Goal: Information Seeking & Learning: Learn about a topic

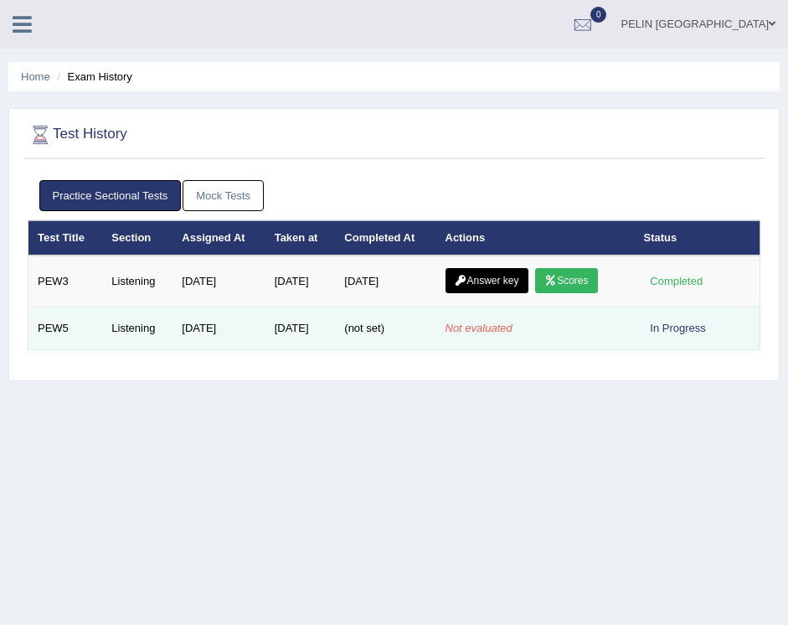
click at [288, 329] on td "Aug 23, 2025" at bounding box center [301, 329] width 70 height 43
drag, startPoint x: 449, startPoint y: 326, endPoint x: 523, endPoint y: 328, distance: 73.8
click at [523, 328] on td "Not evaluated" at bounding box center [536, 329] width 199 height 43
click at [499, 327] on em "Not evaluated" at bounding box center [479, 328] width 67 height 13
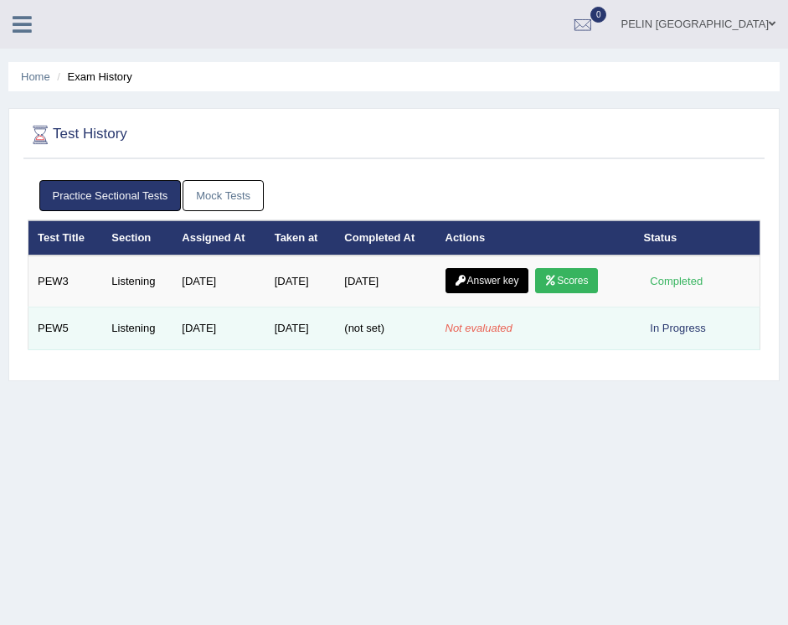
click at [499, 327] on em "Not evaluated" at bounding box center [479, 328] width 67 height 13
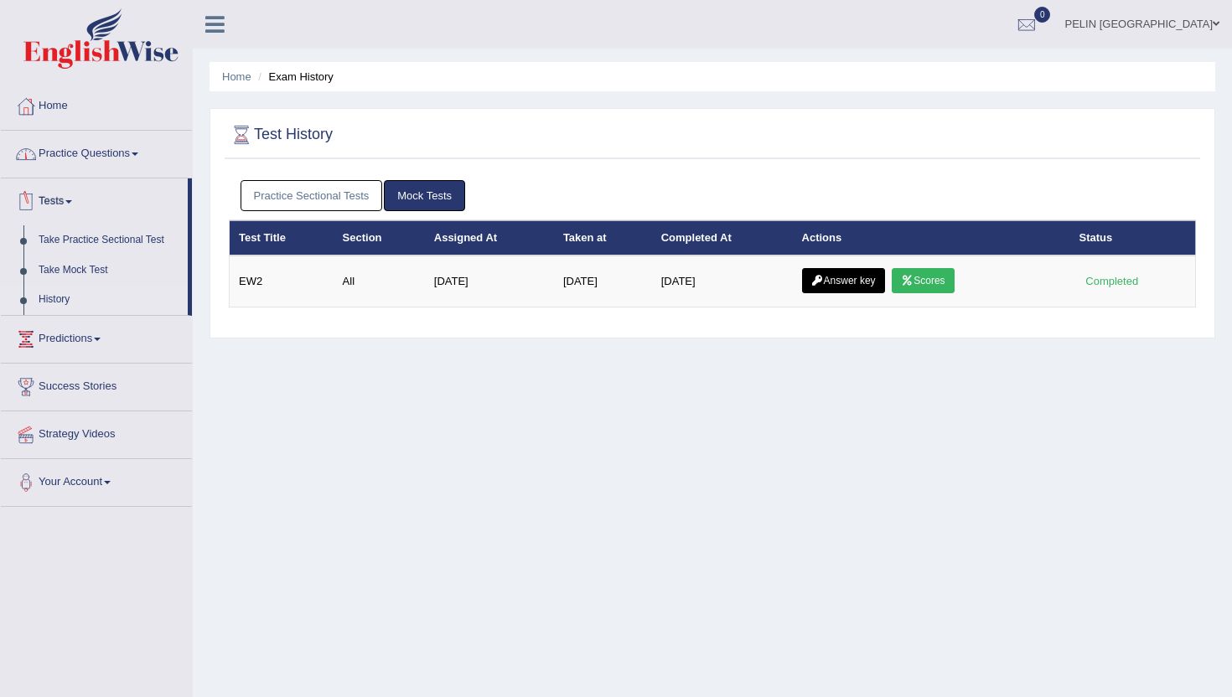
click at [108, 154] on link "Practice Questions" at bounding box center [96, 152] width 191 height 42
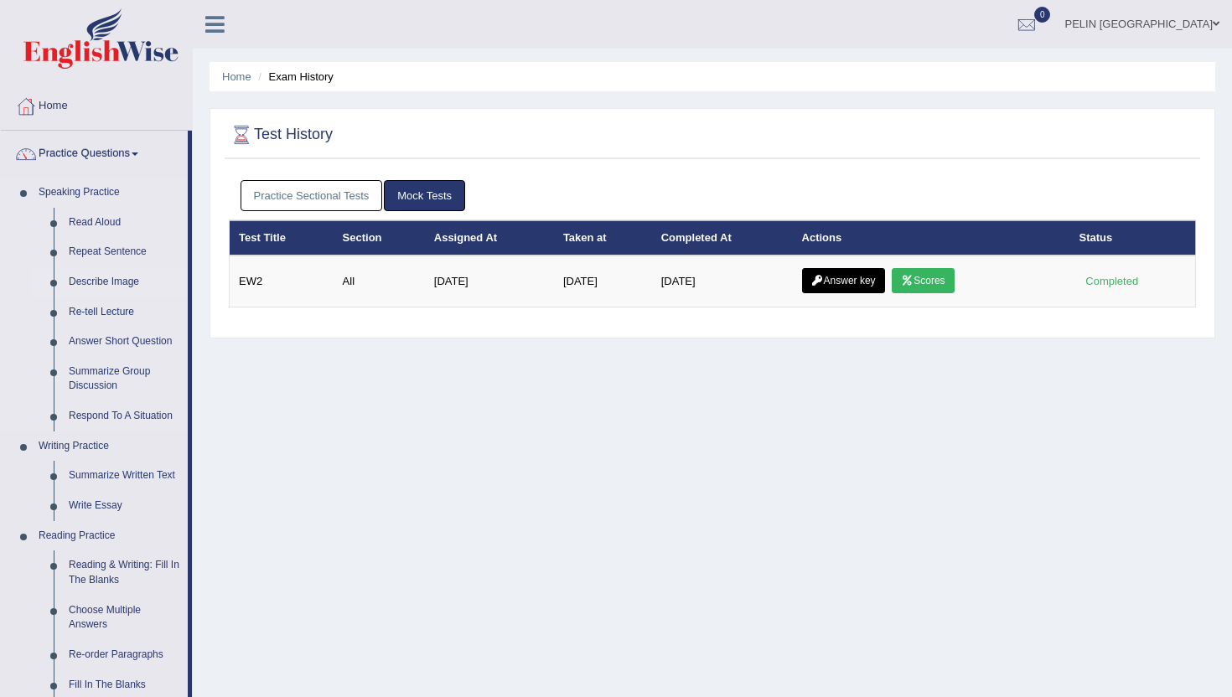
click at [115, 286] on link "Describe Image" at bounding box center [124, 282] width 127 height 30
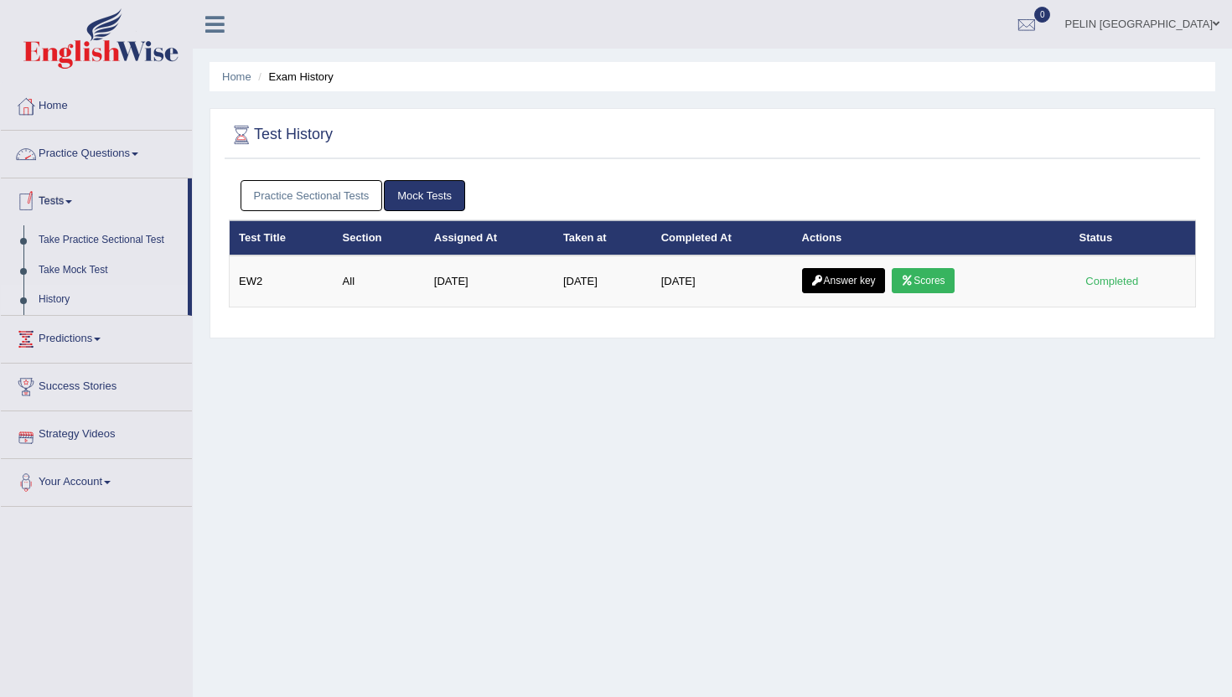
click at [70, 206] on link "Tests" at bounding box center [94, 199] width 187 height 42
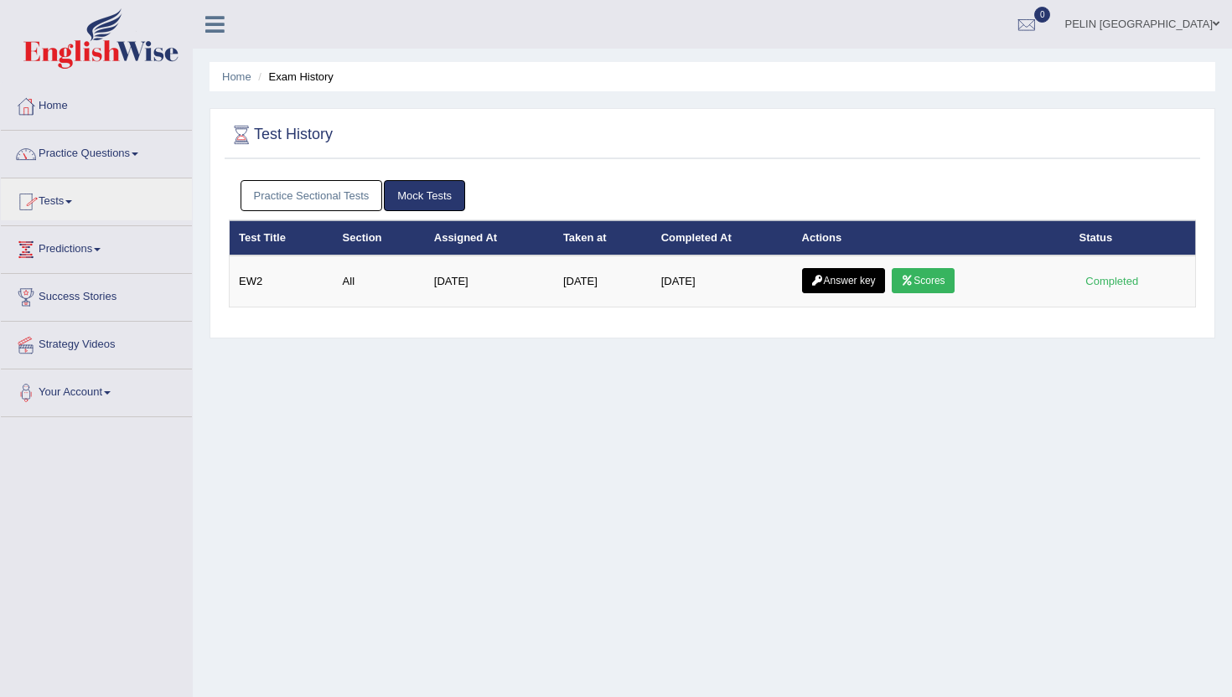
click at [127, 158] on link "Practice Questions" at bounding box center [96, 152] width 191 height 42
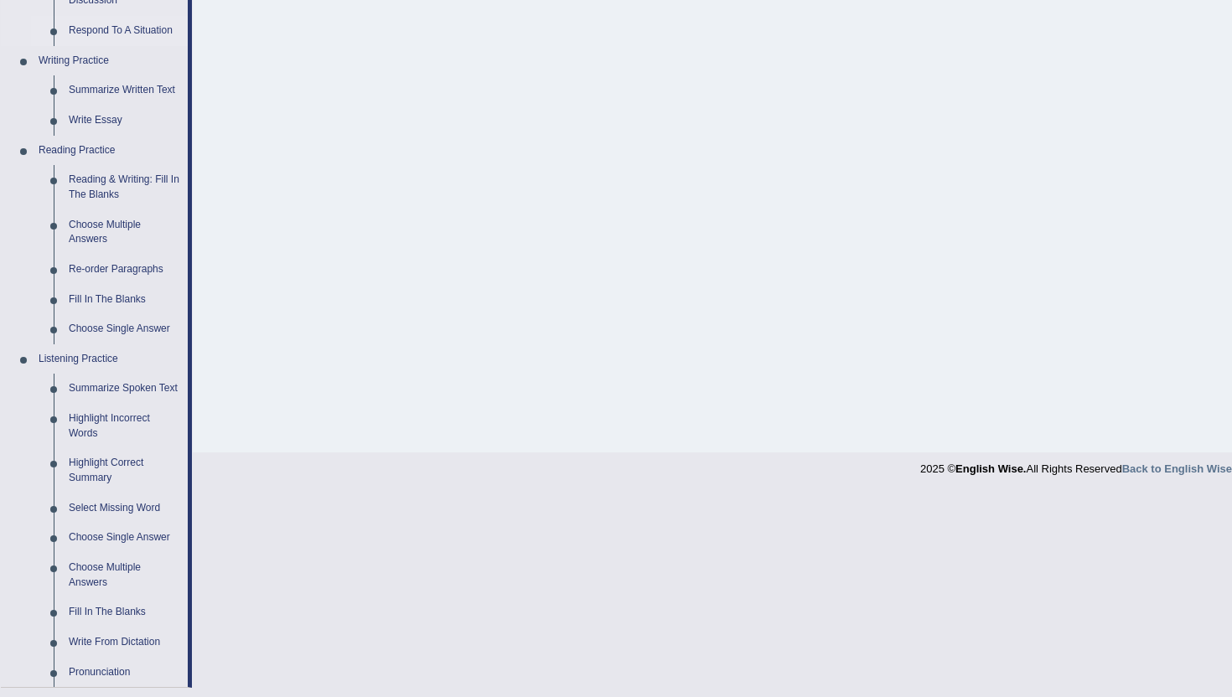
click at [95, 401] on link "Summarize Spoken Text" at bounding box center [124, 389] width 127 height 30
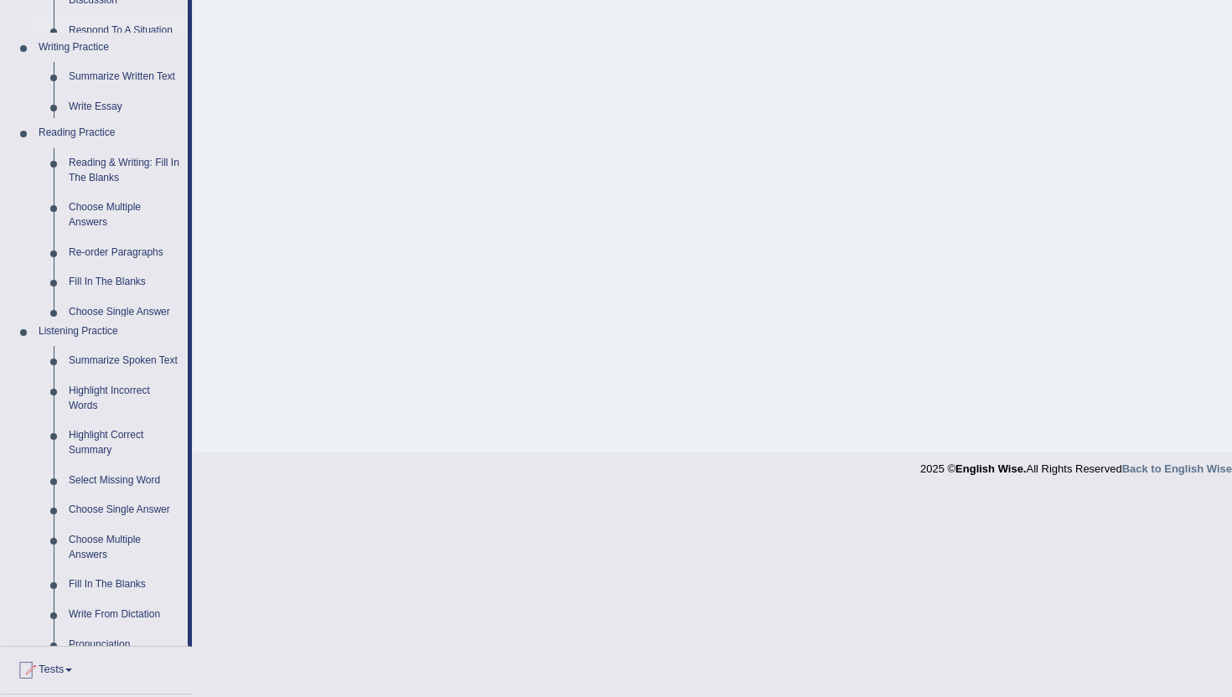
scroll to position [183, 0]
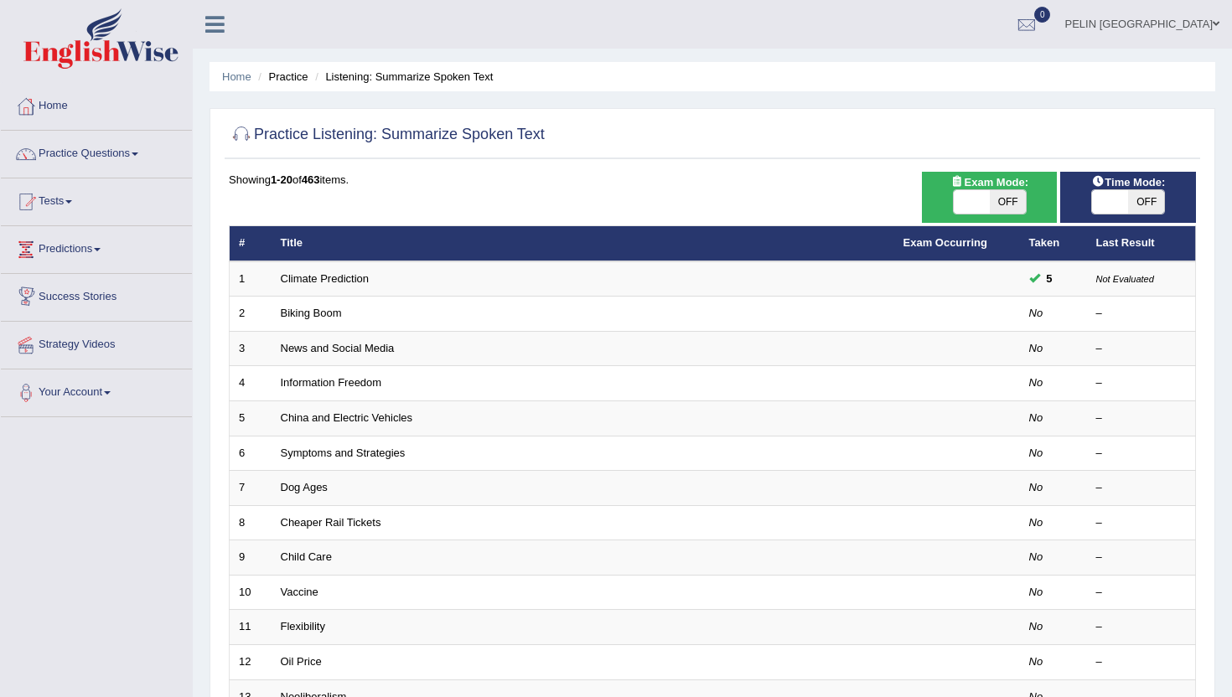
click at [1009, 199] on span "OFF" at bounding box center [1008, 201] width 36 height 23
checkbox input "true"
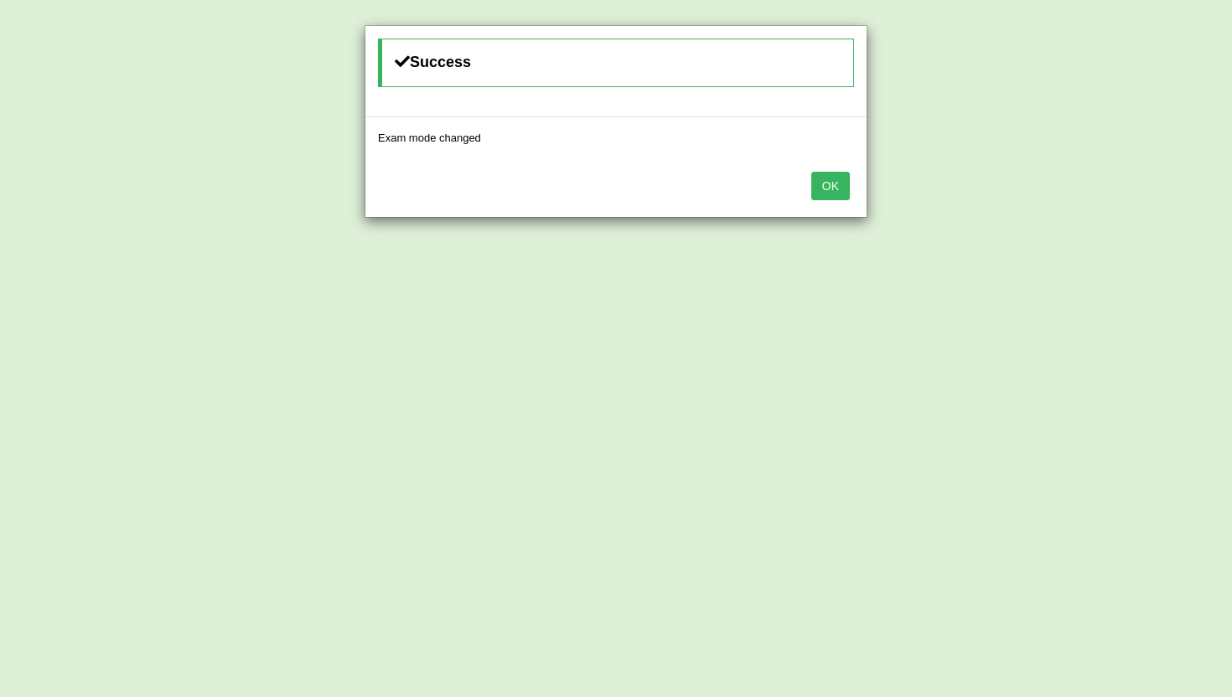
click at [830, 186] on button "OK" at bounding box center [830, 186] width 39 height 28
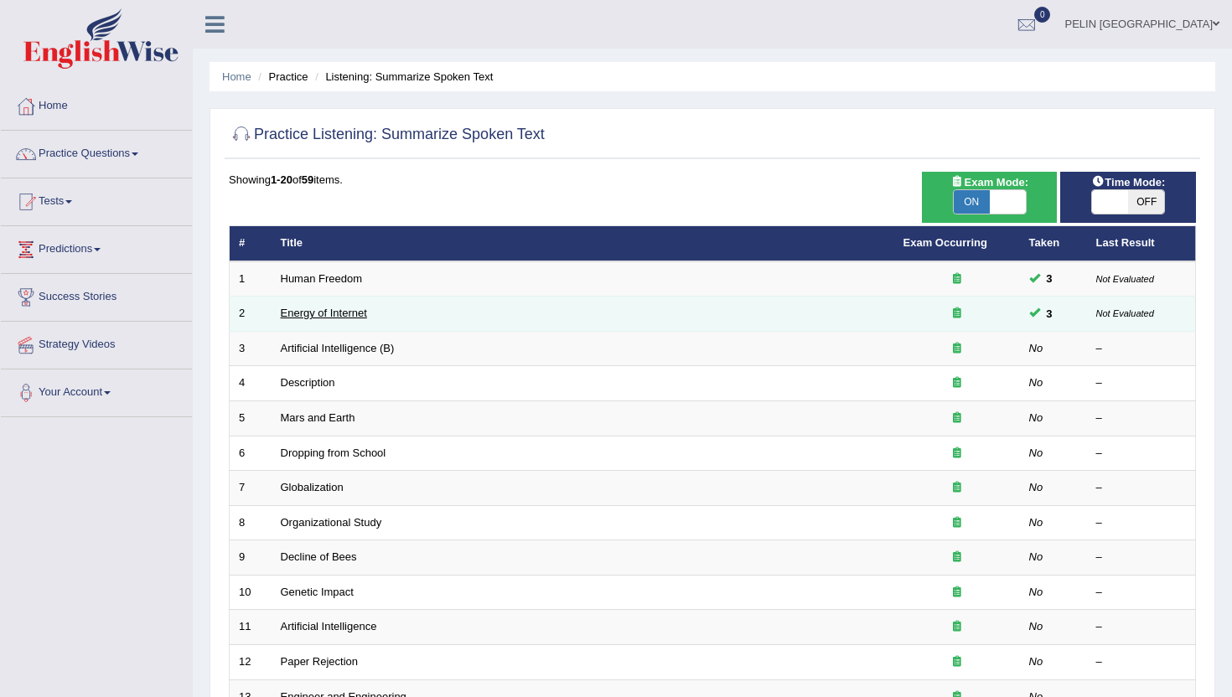
click at [344, 312] on link "Energy of Internet" at bounding box center [324, 313] width 86 height 13
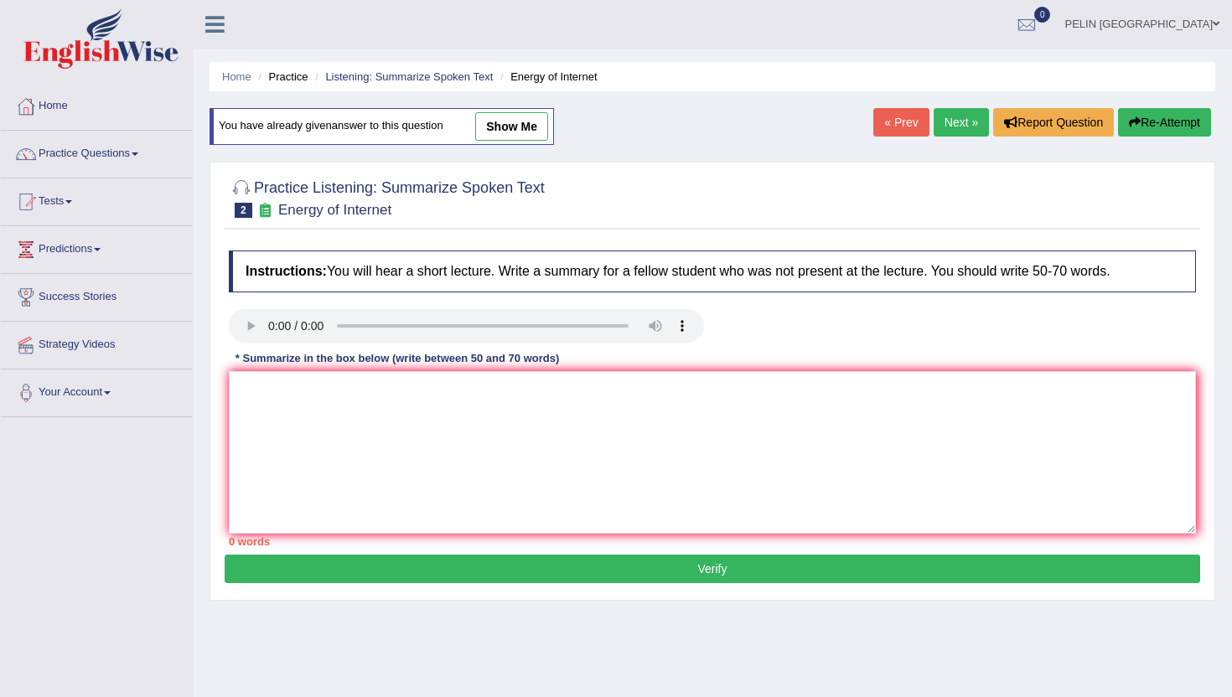
click at [522, 116] on link "show me" at bounding box center [511, 126] width 73 height 28
type textarea "The short report was about the internet. Earlier, the speaker discussed the int…"
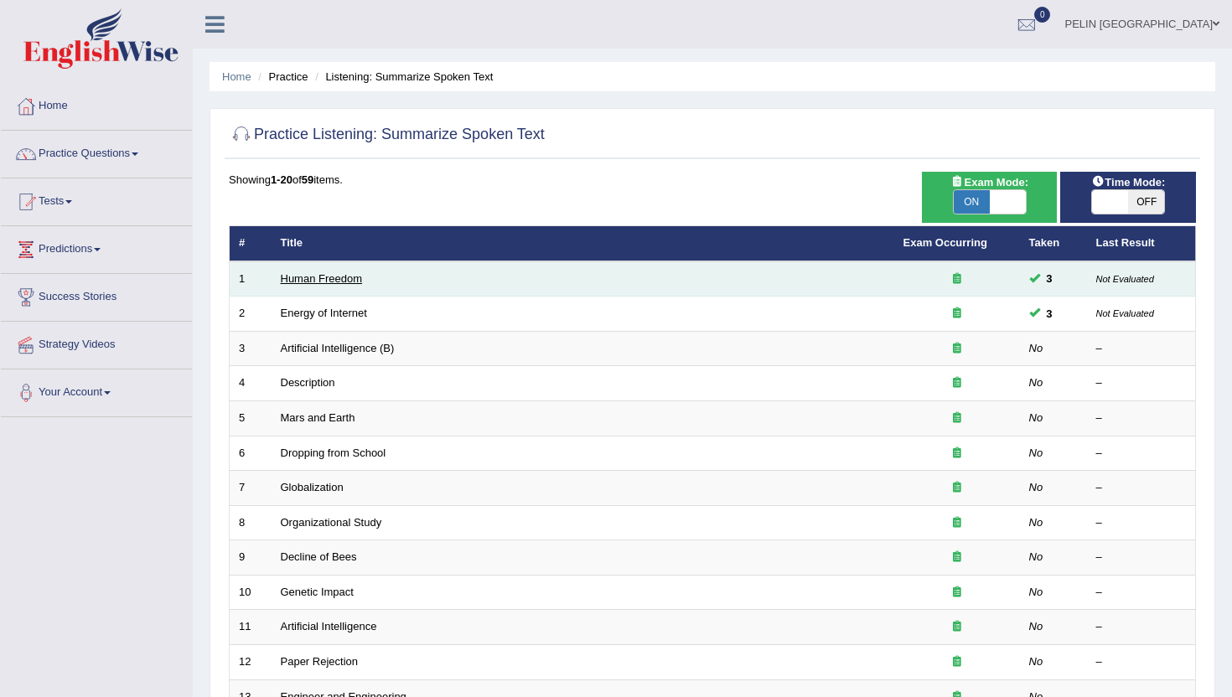
click at [299, 278] on link "Human Freedom" at bounding box center [322, 278] width 82 height 13
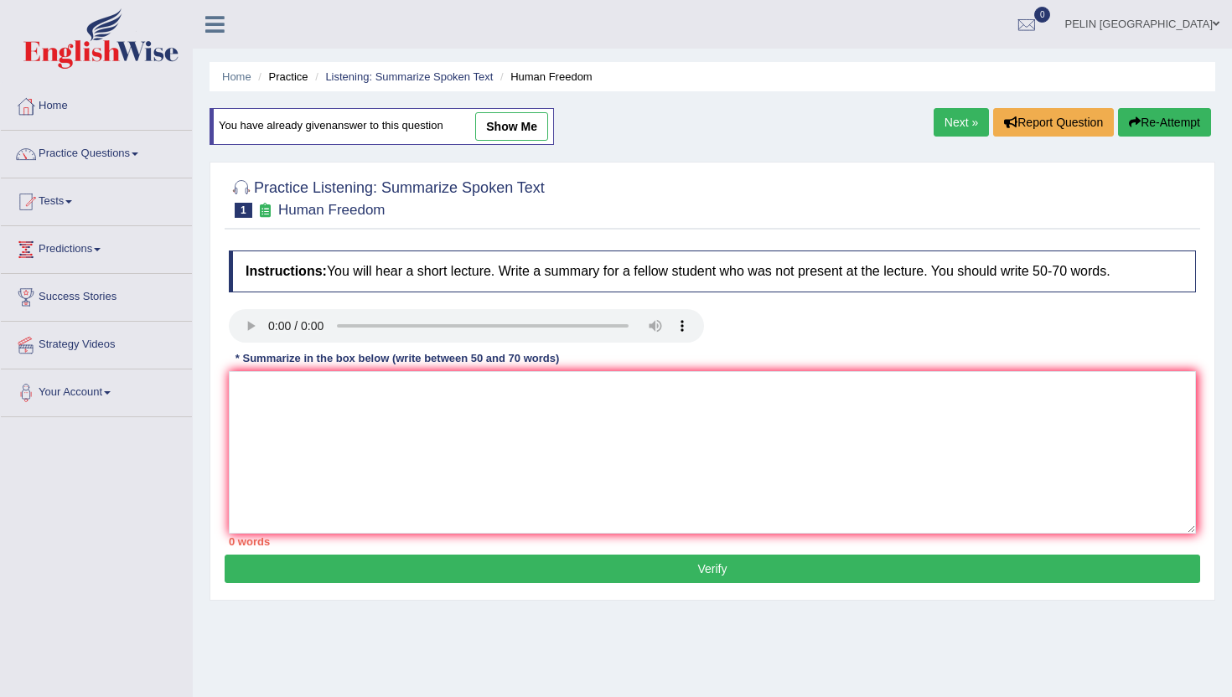
click at [517, 122] on link "show me" at bounding box center [511, 126] width 73 height 28
type textarea "The speaker talked about human freedom and explained some points. First, he exp…"
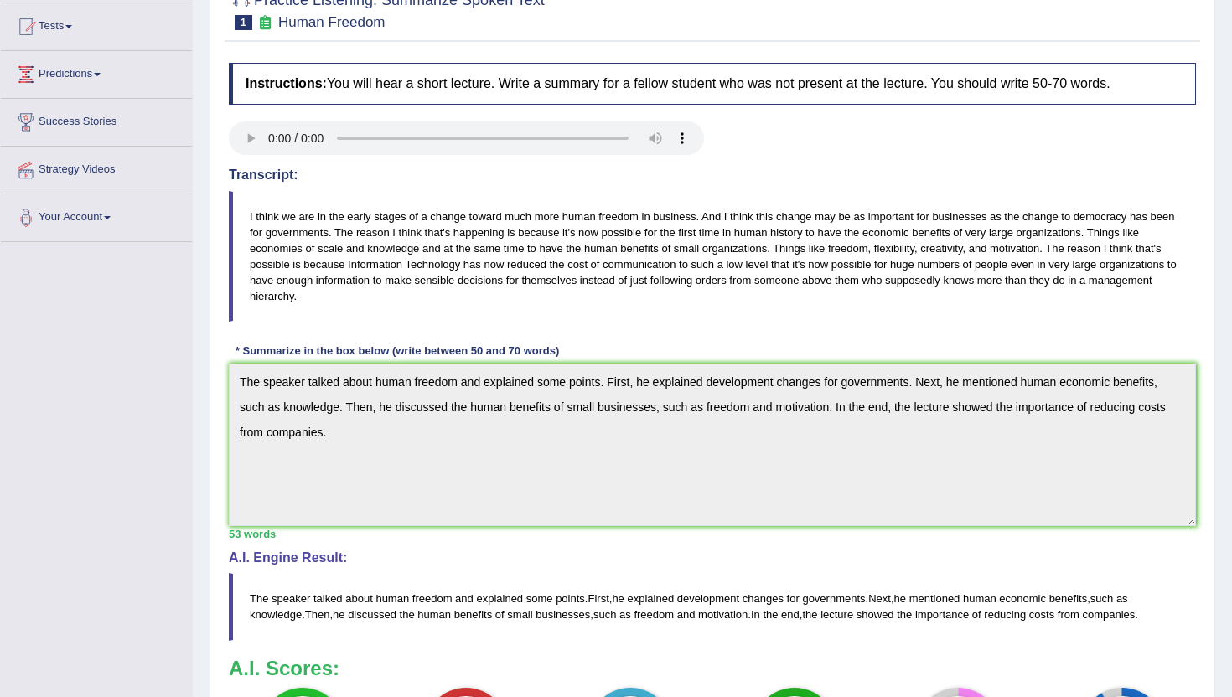
scroll to position [174, 0]
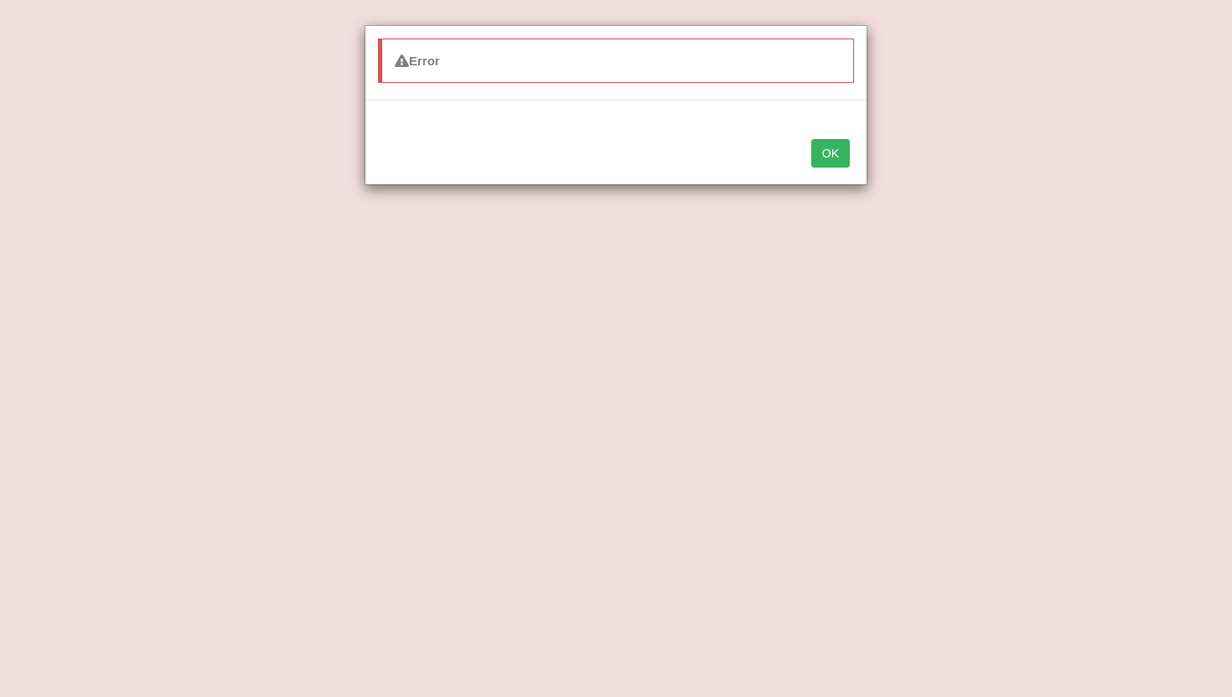
click at [832, 152] on button "OK" at bounding box center [830, 153] width 39 height 28
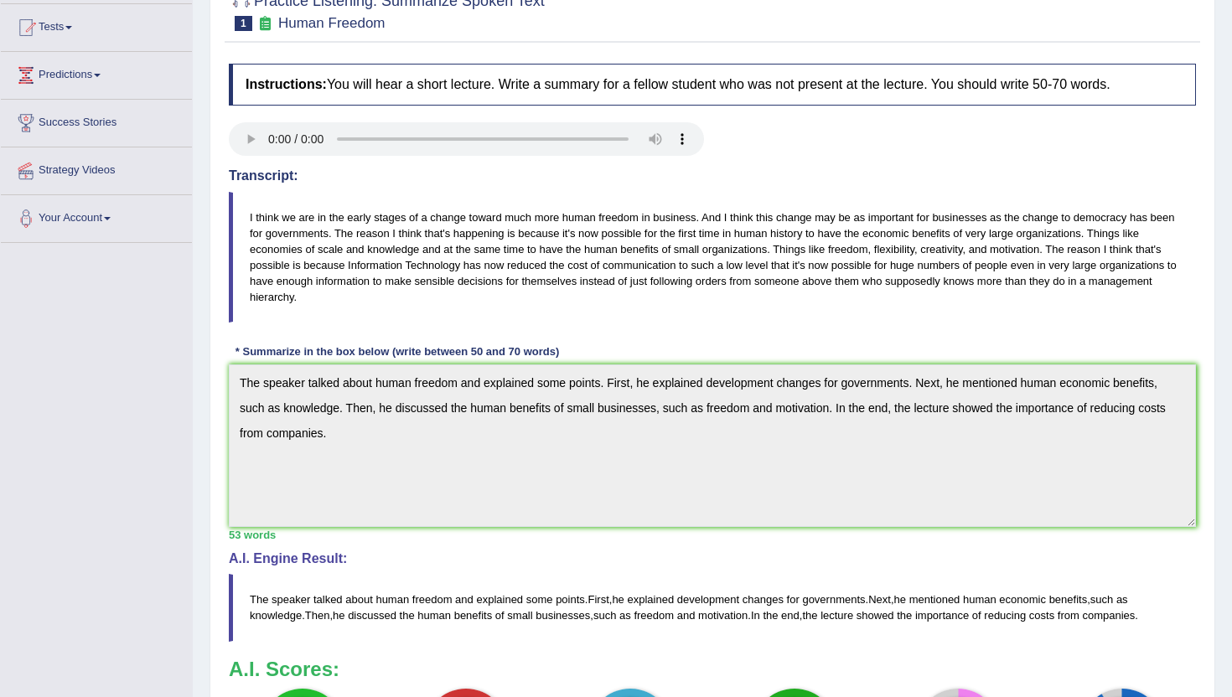
click at [896, 191] on div "Transcript: I think we are in the early stages of a change toward much more hum…" at bounding box center [712, 245] width 967 height 154
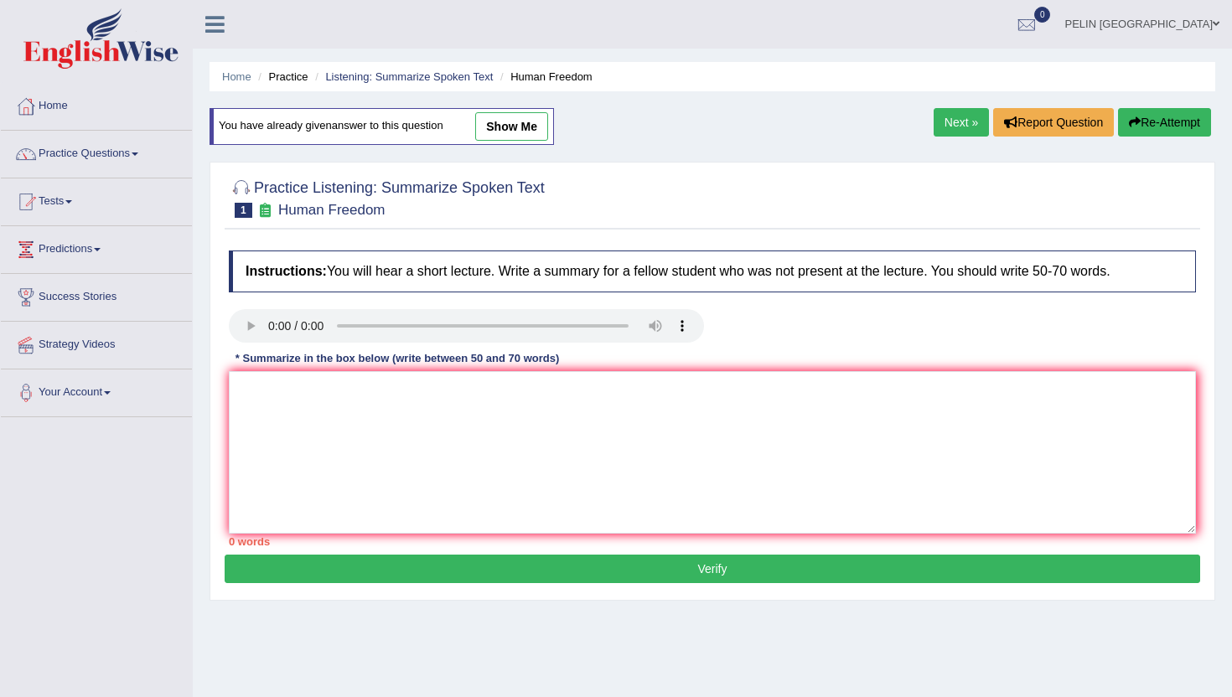
click at [517, 127] on link "show me" at bounding box center [511, 126] width 73 height 28
type textarea "The speaker talked about human freedom and explained some points. First, he exp…"
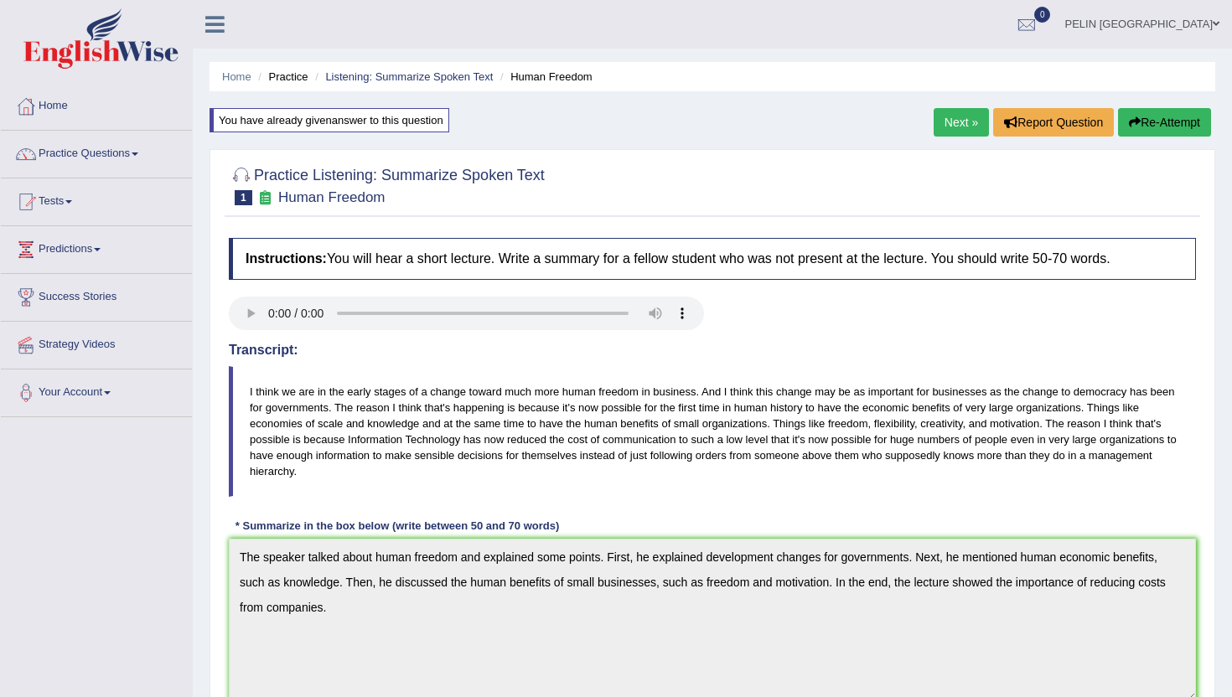
click at [944, 111] on link "Next »" at bounding box center [960, 122] width 55 height 28
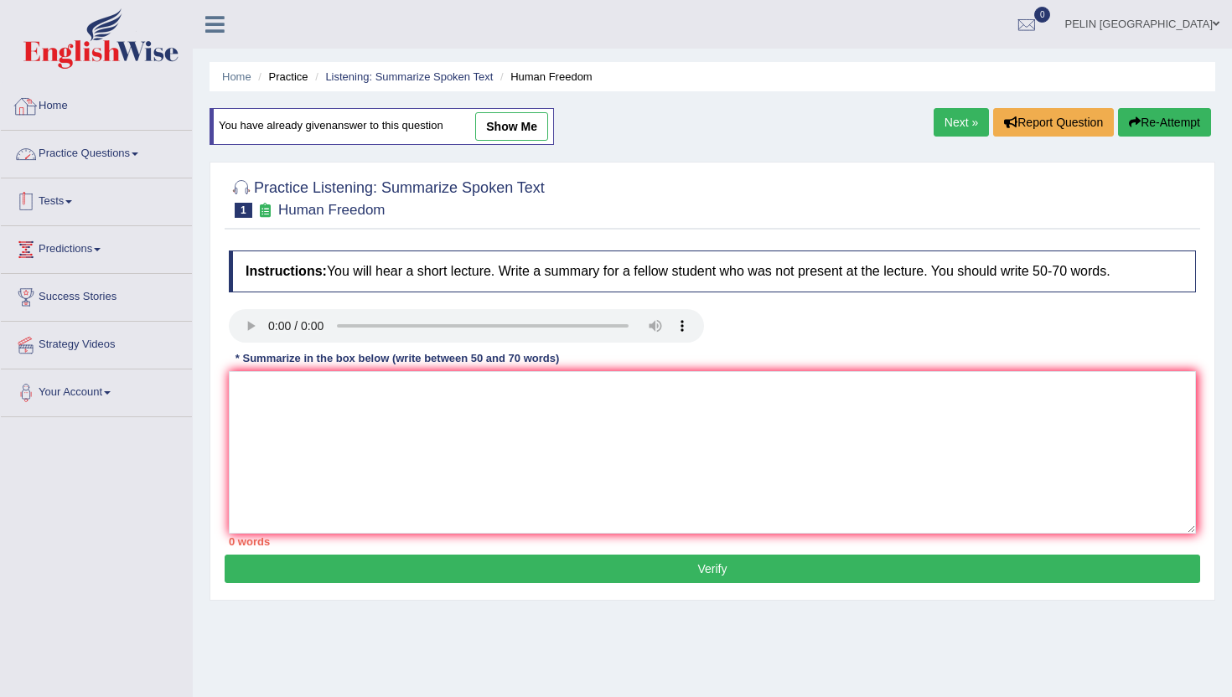
click at [142, 156] on link "Practice Questions" at bounding box center [96, 152] width 191 height 42
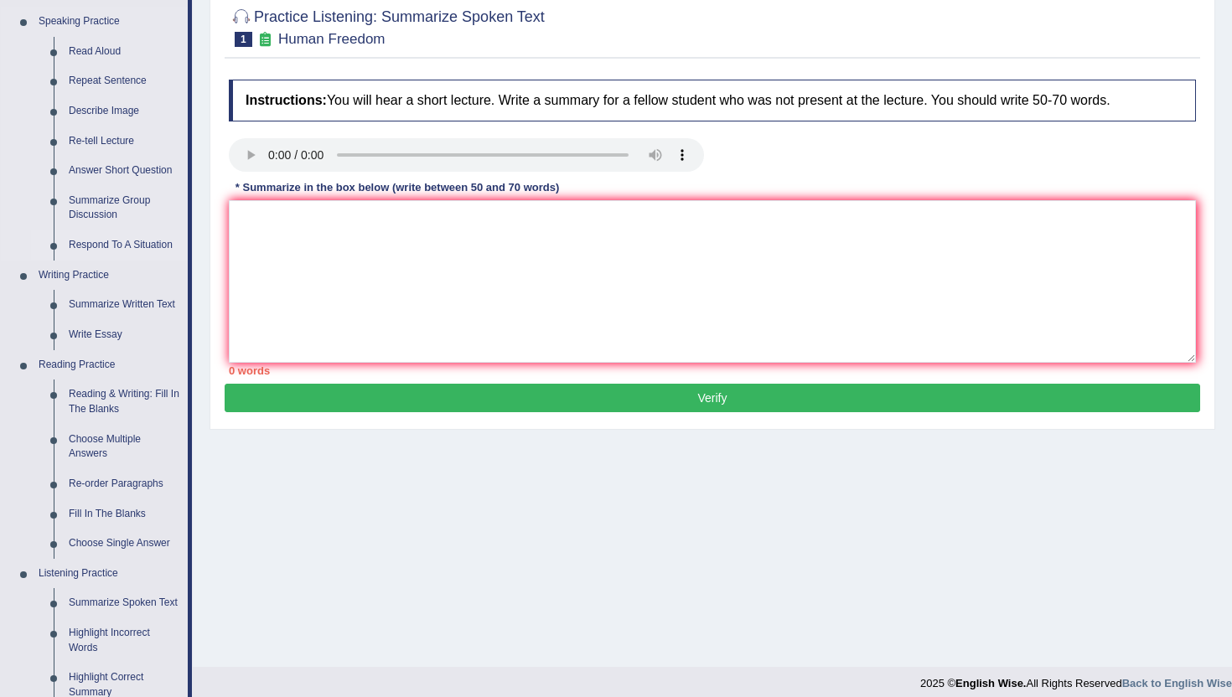
scroll to position [206, 0]
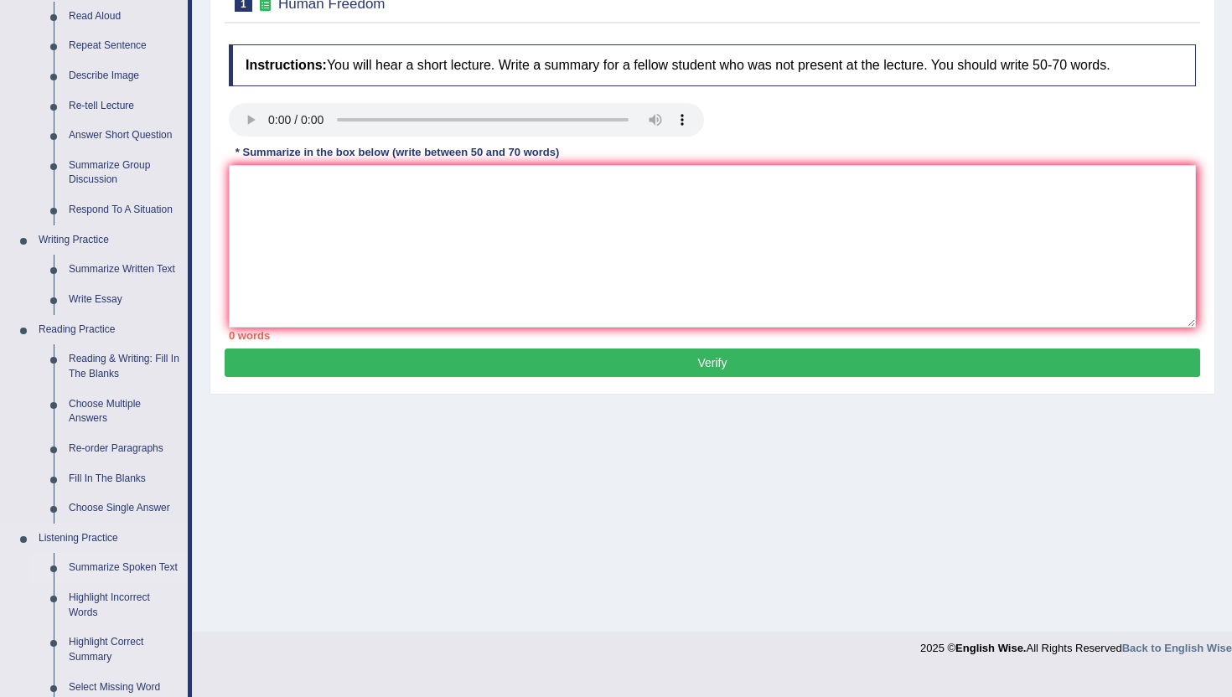
click at [122, 561] on link "Summarize Spoken Text" at bounding box center [124, 568] width 127 height 30
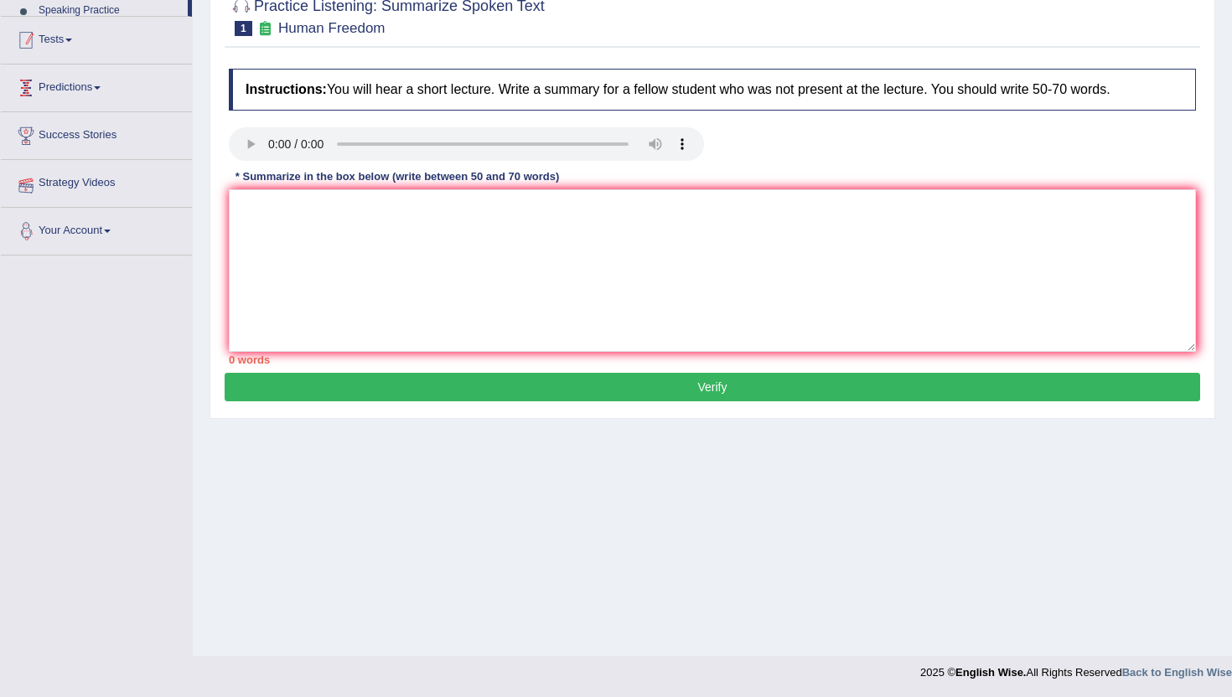
scroll to position [183, 0]
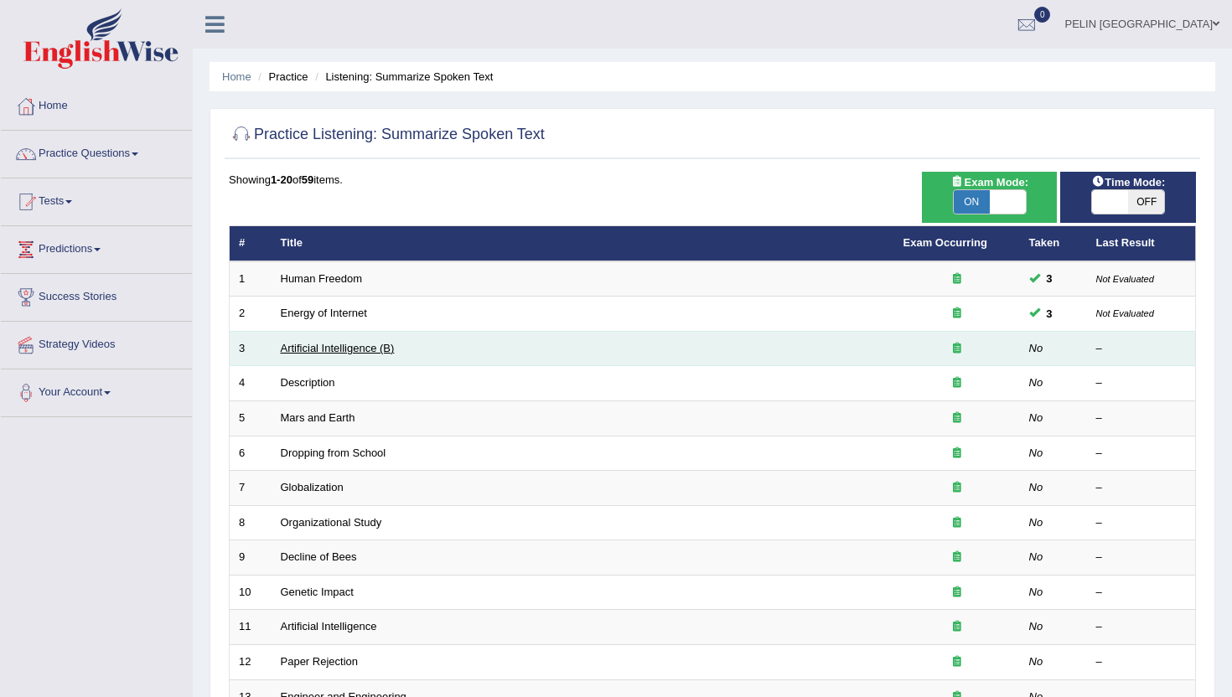
click at [344, 347] on link "Artificial Intelligence (B)" at bounding box center [338, 348] width 114 height 13
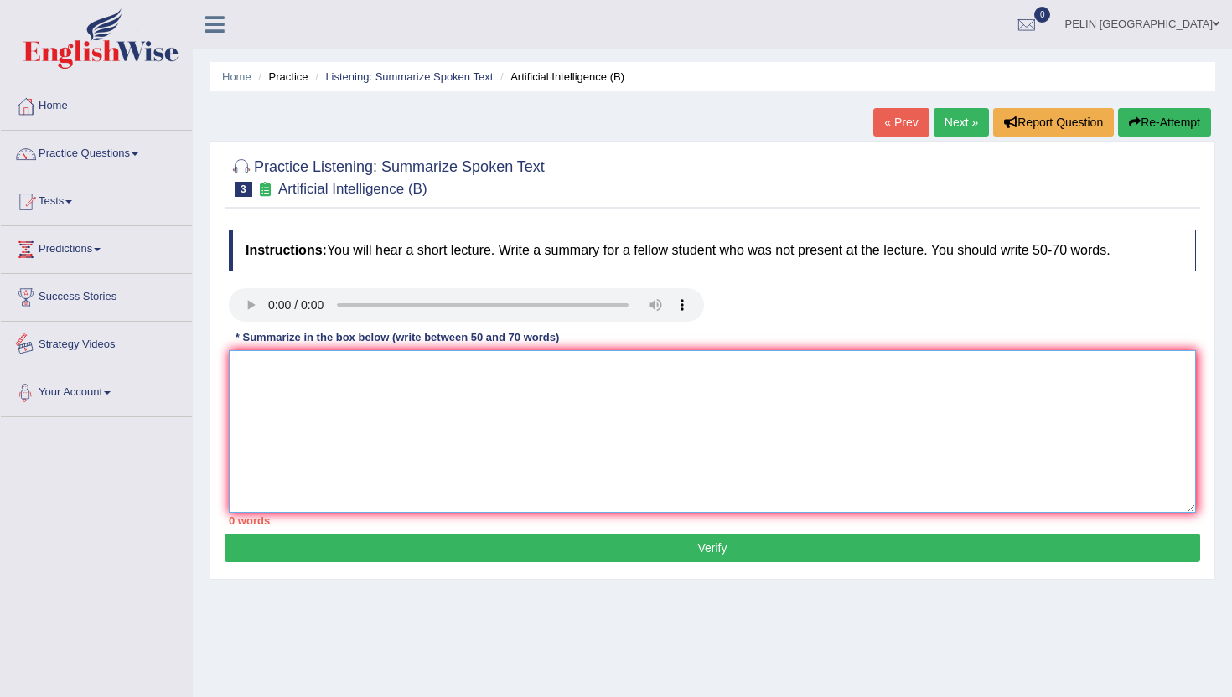
click at [437, 431] on textarea at bounding box center [712, 431] width 967 height 163
type textarea "Y"
drag, startPoint x: 940, startPoint y: 366, endPoint x: 892, endPoint y: 372, distance: 48.1
click at [893, 373] on textarea "The speaker taked about artificial intelligence and explained some points. Firs…" at bounding box center [712, 431] width 967 height 163
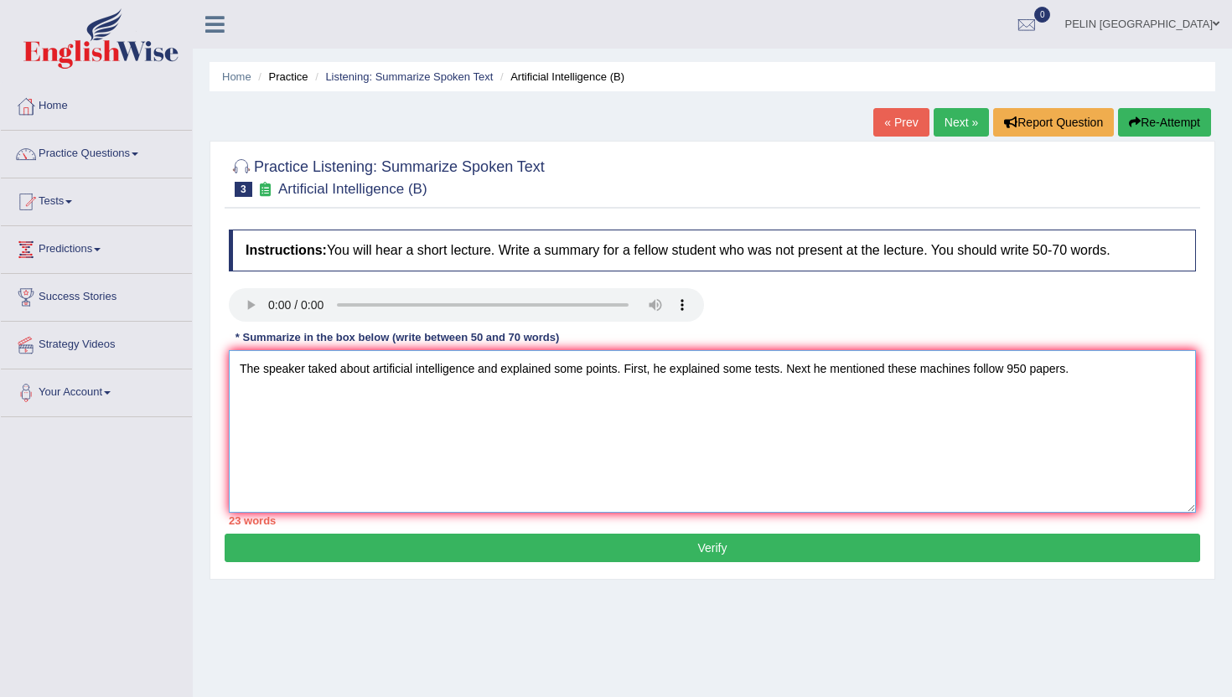
click at [1073, 367] on textarea "The speaker taked about artificial intelligence and explained some points. Firs…" at bounding box center [712, 431] width 967 height 163
click at [1138, 380] on textarea "The speaker taked about artificial intelligence and explained some points. Firs…" at bounding box center [712, 431] width 967 height 163
drag, startPoint x: 726, startPoint y: 370, endPoint x: 674, endPoint y: 367, distance: 52.1
click at [674, 367] on textarea "The speaker taked about artificial intelligence and explained some points. Firs…" at bounding box center [712, 431] width 967 height 163
drag, startPoint x: 1024, startPoint y: 370, endPoint x: 973, endPoint y: 368, distance: 51.2
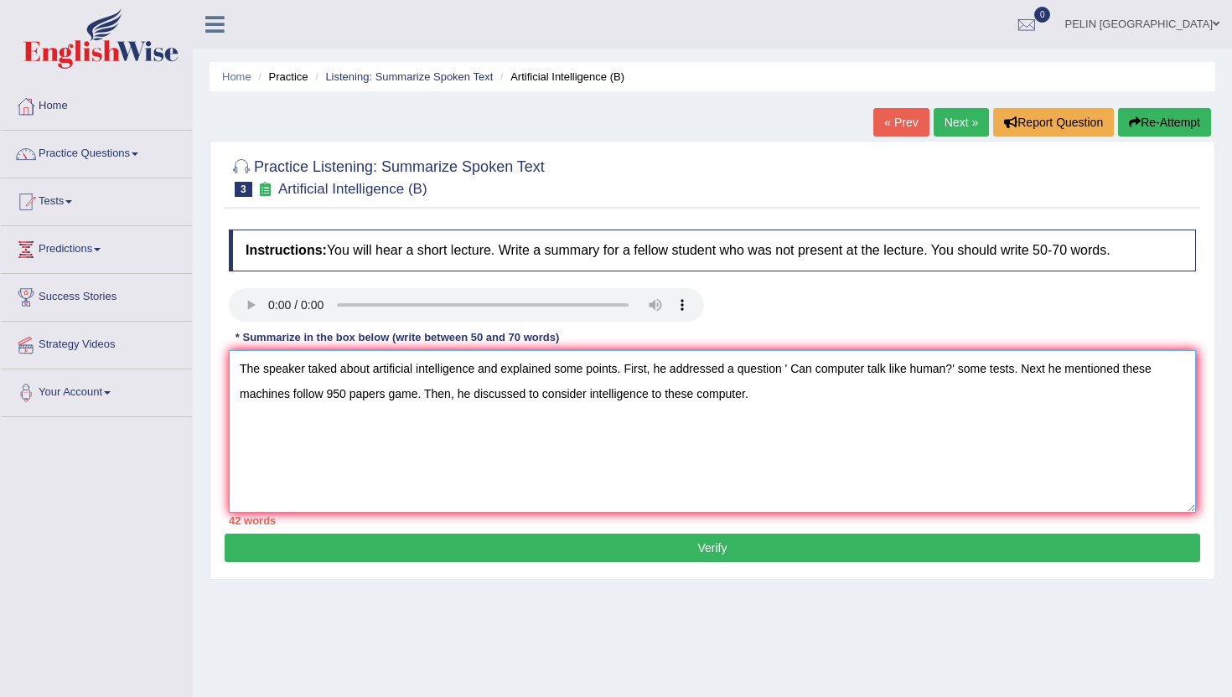
click at [973, 368] on textarea "The speaker taked about artificial intelligence and explained some points. Firs…" at bounding box center [712, 431] width 967 height 163
click at [993, 368] on textarea "The speaker taked about artificial intelligence and explained some points. Firs…" at bounding box center [712, 431] width 967 height 163
click at [1074, 368] on textarea "The speaker taked about artificial intelligence and explained some points. Firs…" at bounding box center [712, 431] width 967 height 163
click at [836, 387] on textarea "The speaker taked about artificial intelligence and explained some points. Firs…" at bounding box center [712, 431] width 967 height 163
click at [626, 388] on textarea "The speaker taked about artificial intelligence and explained some points. Firs…" at bounding box center [712, 431] width 967 height 163
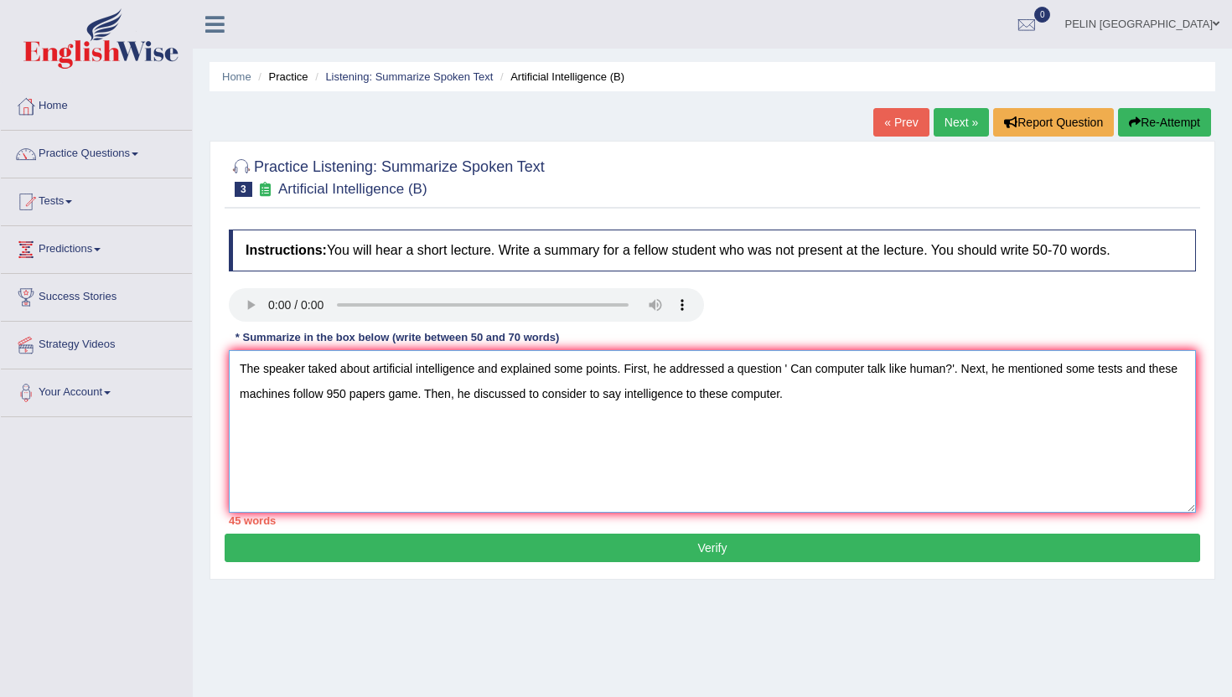
click at [832, 395] on textarea "The speaker taked about artificial intelligence and explained some points. Firs…" at bounding box center [712, 431] width 967 height 163
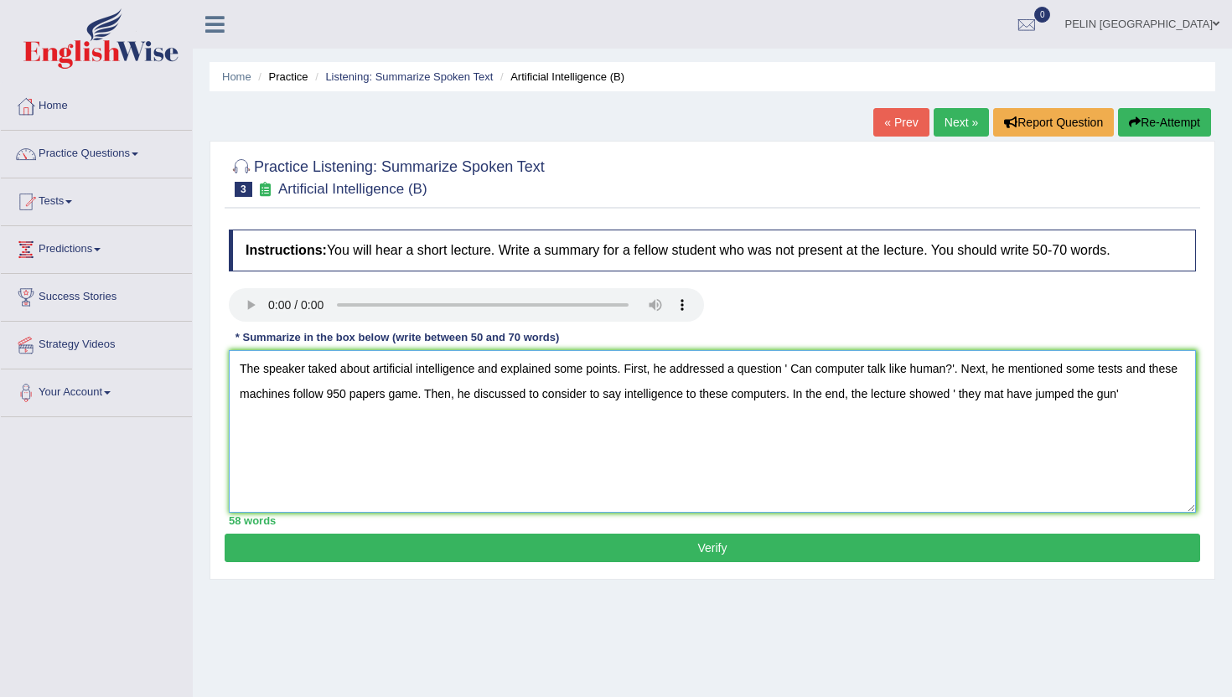
click at [1001, 401] on textarea "The speaker taked about artificial intelligence and explained some points. Firs…" at bounding box center [712, 431] width 967 height 163
click at [999, 396] on textarea "The speaker taked about artificial intelligence and explained some points. Firs…" at bounding box center [712, 431] width 967 height 163
click at [1183, 390] on textarea "The speaker taked about artificial intelligence and explained some points. Firs…" at bounding box center [712, 431] width 967 height 163
type textarea "The speaker taked about artificial intelligence and explained some points. Firs…"
click at [894, 546] on button "Verify" at bounding box center [712, 548] width 975 height 28
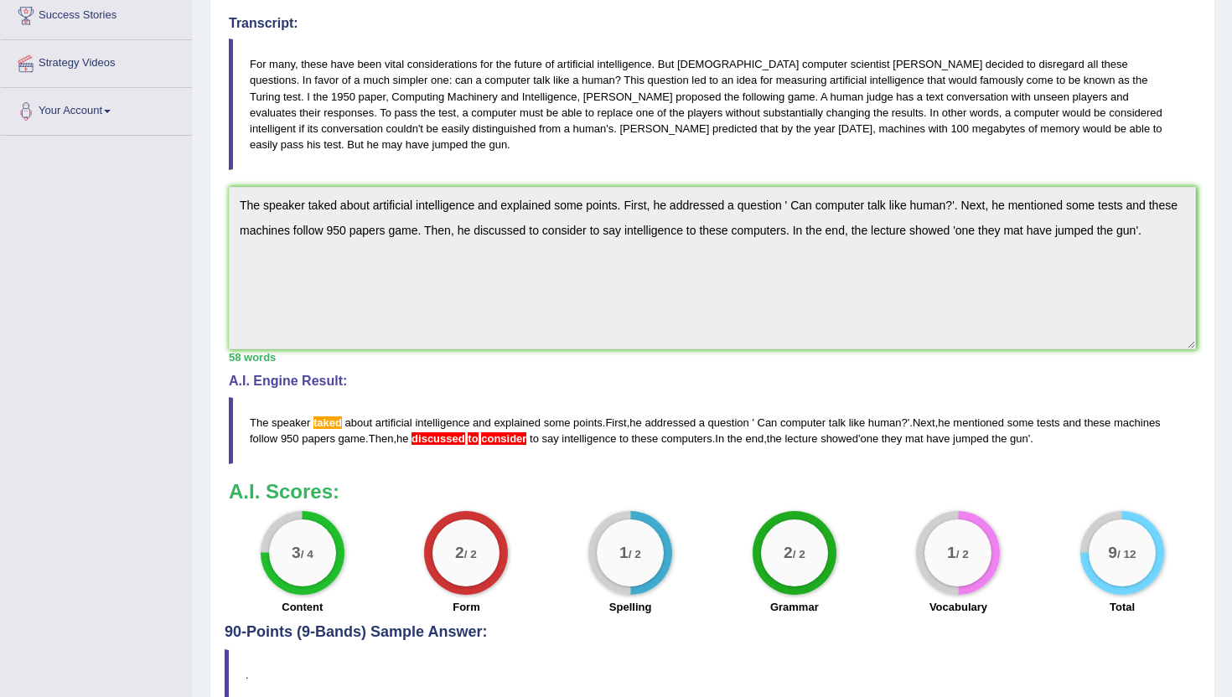
scroll to position [275, 0]
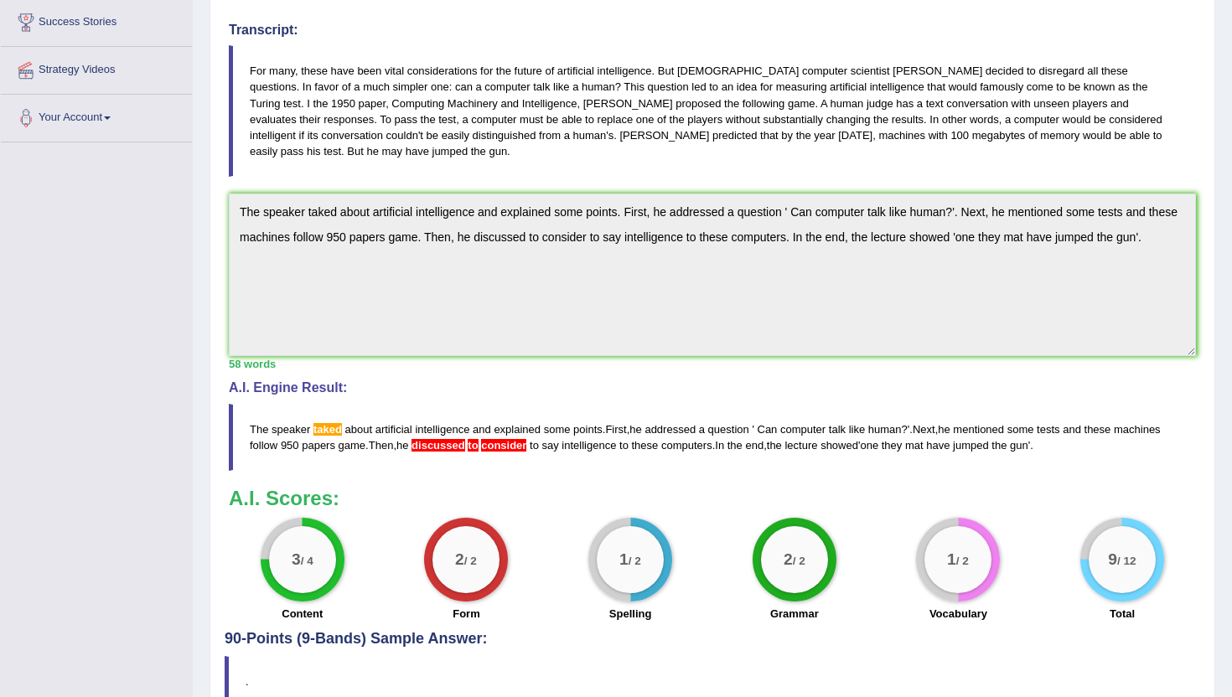
click at [197, 124] on div "Home Practice Listening: Summarize Spoken Text Artificial Intelligence (B) « Pr…" at bounding box center [712, 235] width 1039 height 1021
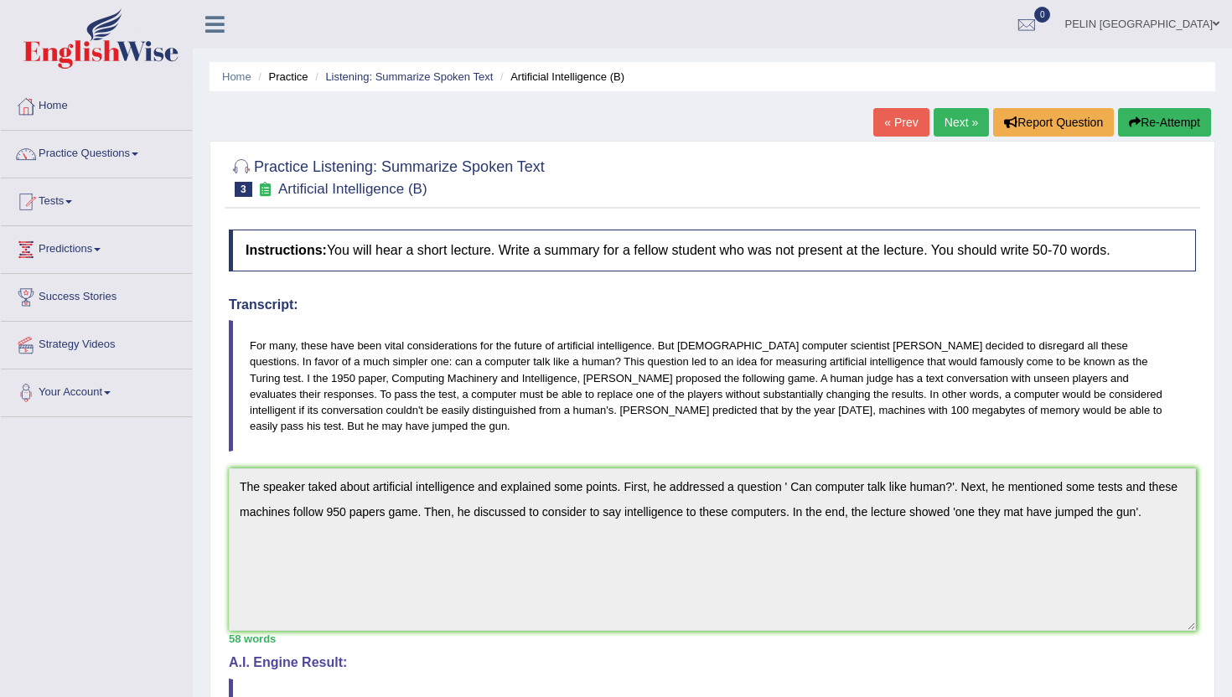
click at [1149, 125] on button "Re-Attempt" at bounding box center [1164, 122] width 93 height 28
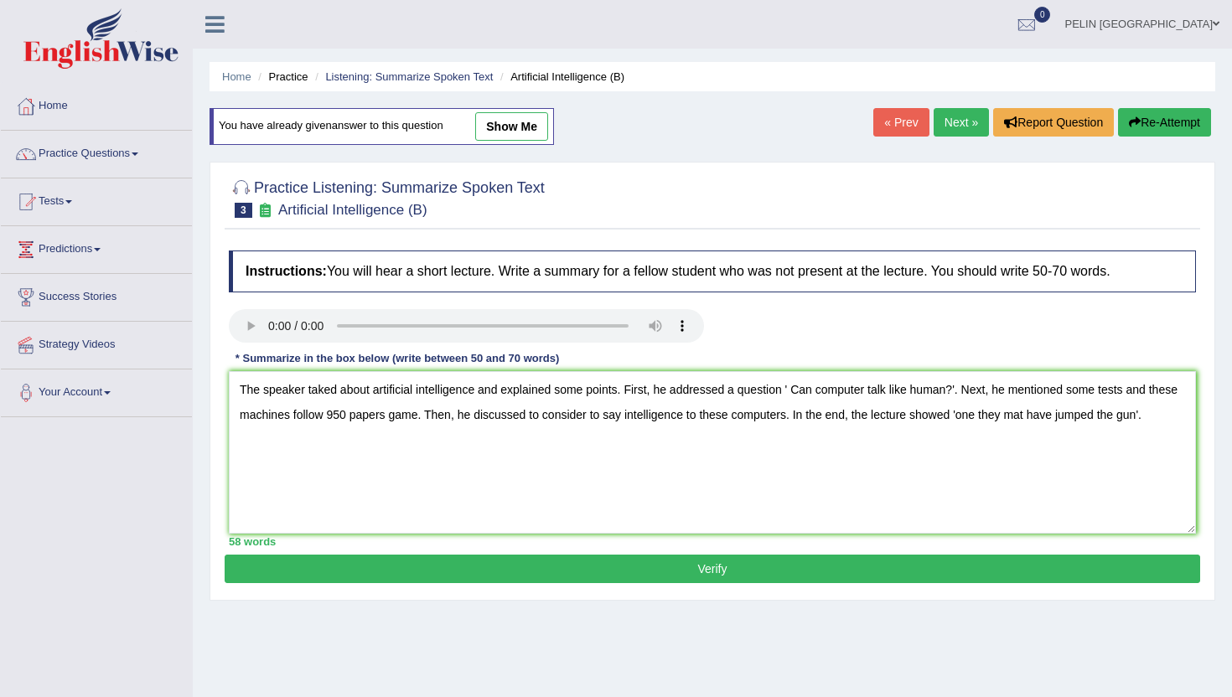
click at [314, 381] on textarea "The speaker taked about artificial intelligence and explained some points. Firs…" at bounding box center [712, 452] width 967 height 163
click at [566, 415] on textarea "The speaker talked about artificial intelligence and explained some points. Fir…" at bounding box center [712, 452] width 967 height 163
click at [608, 415] on textarea "The speaker talked about artificial intelligence and explained some points. Fir…" at bounding box center [712, 452] width 967 height 163
type textarea "The speaker talked about artificial intelligence and explained some points. Fir…"
click at [644, 564] on button "Verify" at bounding box center [712, 569] width 975 height 28
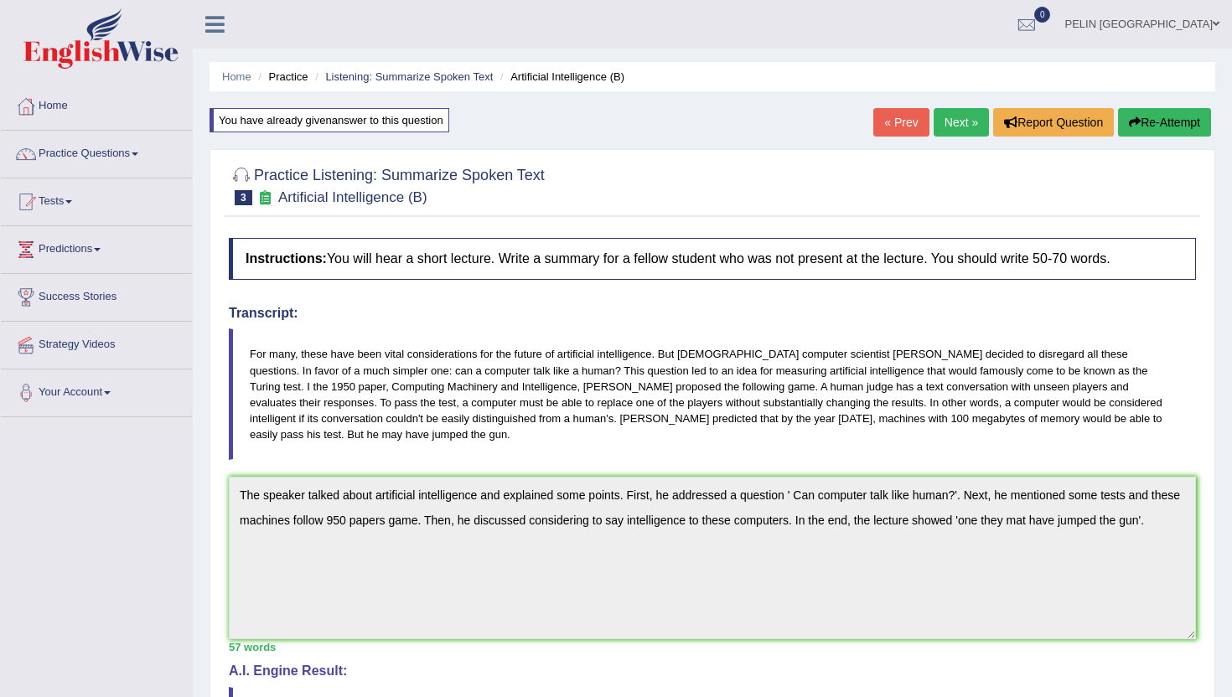
scroll to position [359, 0]
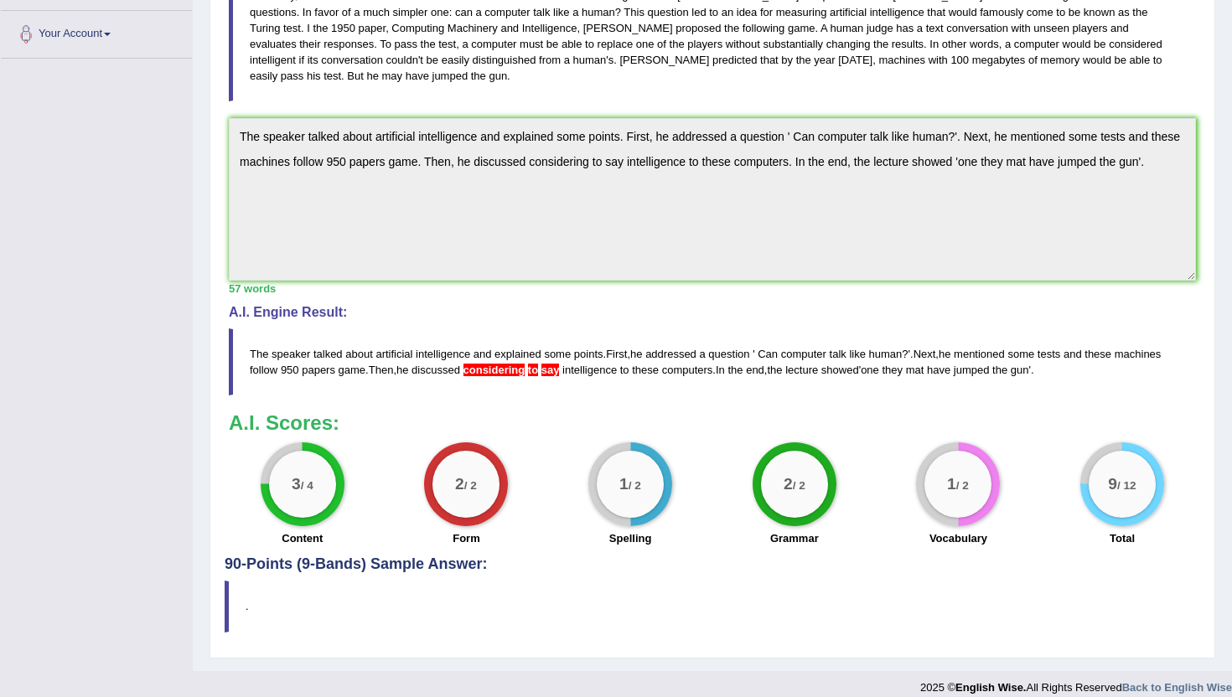
click at [528, 364] on span at bounding box center [526, 370] width 3 height 13
click at [578, 412] on h3 "A.I. Scores:" at bounding box center [712, 423] width 967 height 22
click at [218, 104] on div "Practice Listening: Summarize Spoken Text 3 Artificial Intelligence (B) Instruc…" at bounding box center [712, 224] width 1006 height 867
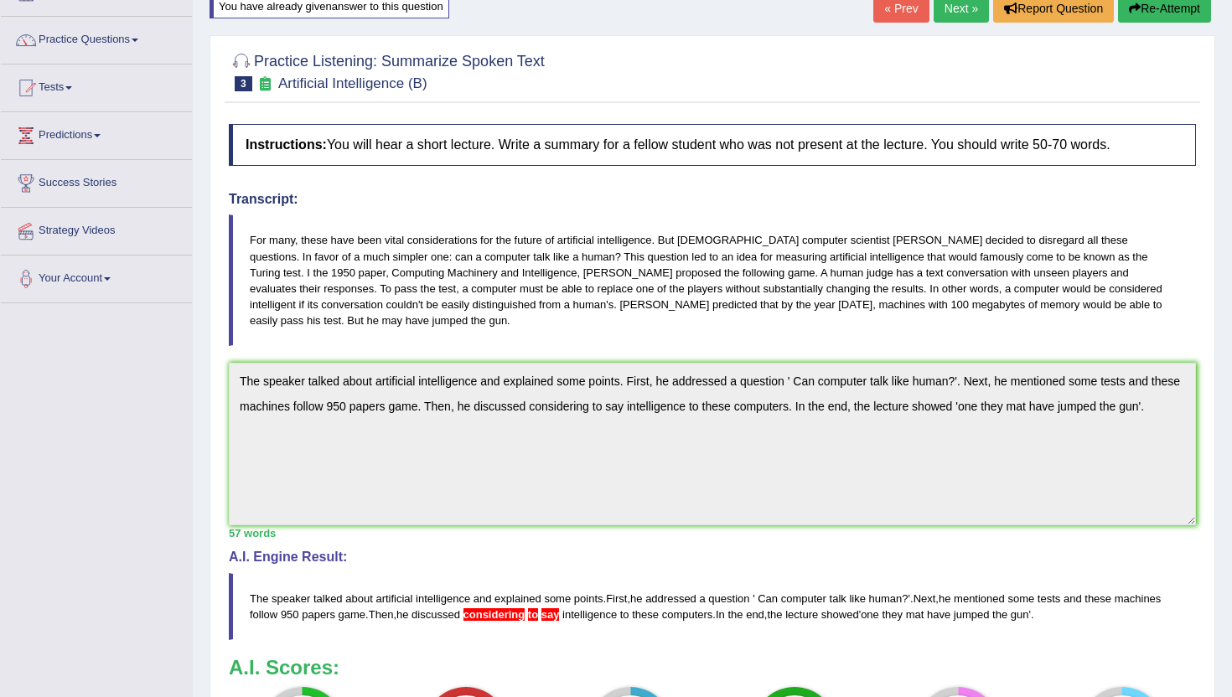
scroll to position [0, 0]
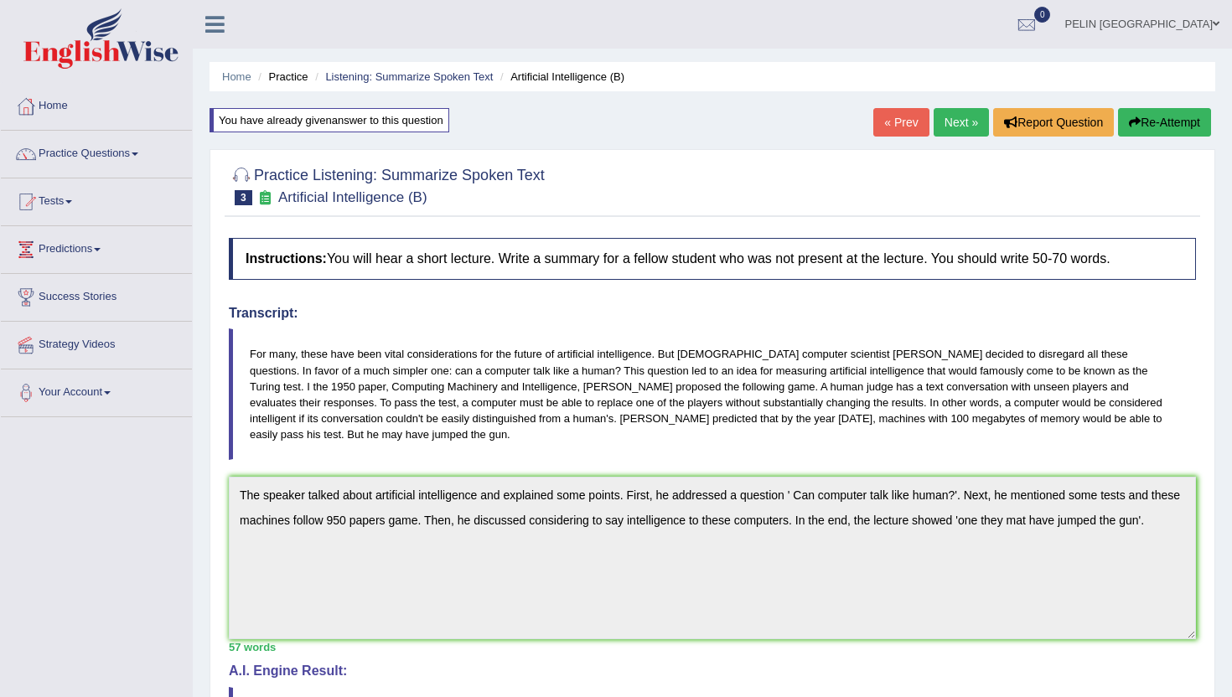
click at [1170, 127] on button "Re-Attempt" at bounding box center [1164, 122] width 93 height 28
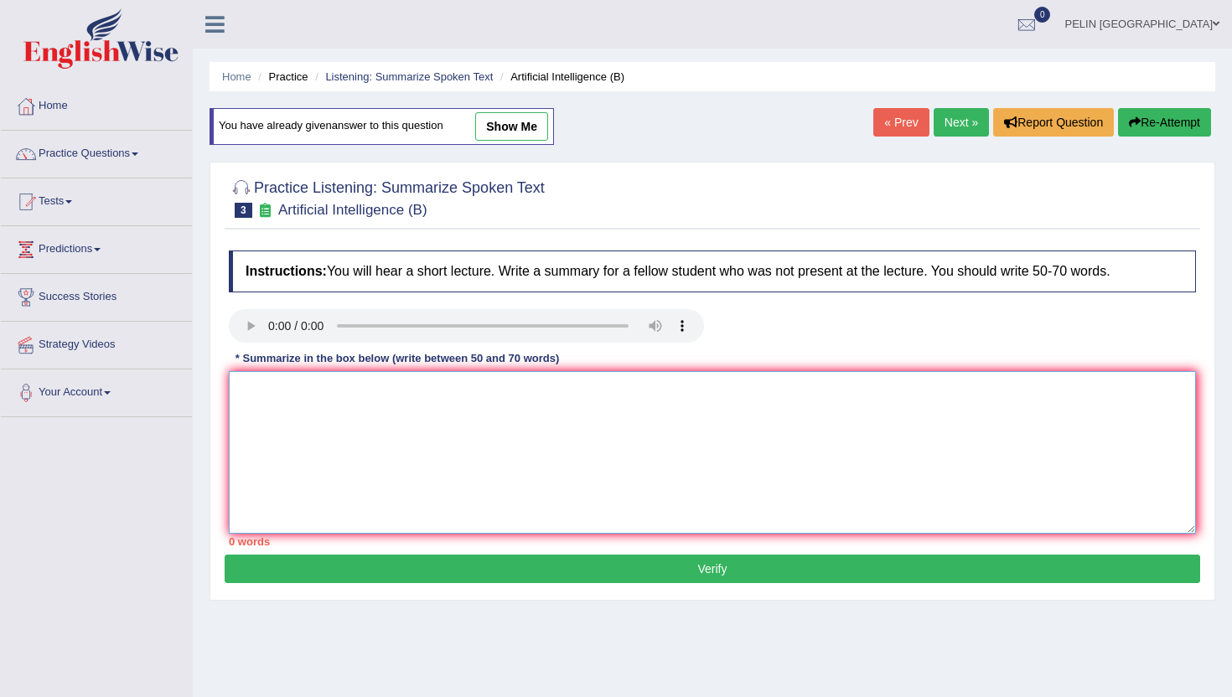
click at [476, 474] on textarea at bounding box center [712, 452] width 967 height 163
paste textarea "The speaker talked about artificial intelligence and explained some points. Fir…"
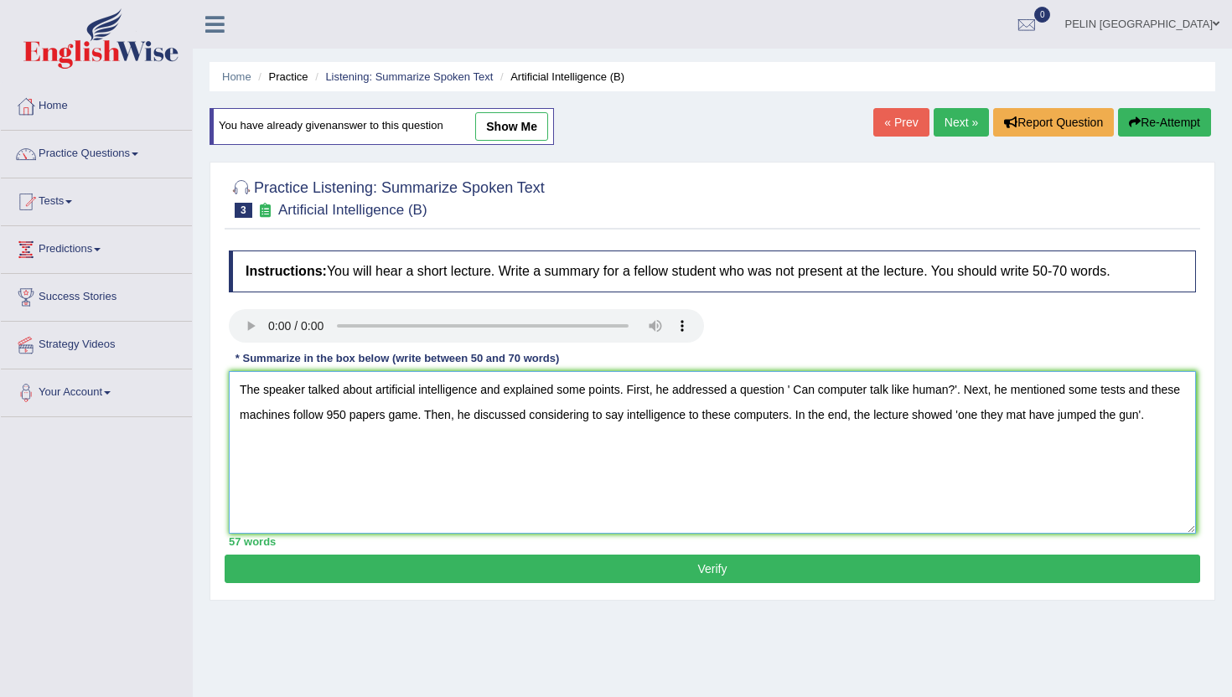
click at [636, 416] on textarea "The speaker talked about artificial intelligence and explained some points. Fir…" at bounding box center [712, 452] width 967 height 163
click at [644, 415] on textarea "The speaker talked about artificial intelligence and explained some points. Fir…" at bounding box center [712, 452] width 967 height 163
drag, startPoint x: 624, startPoint y: 415, endPoint x: 561, endPoint y: 409, distance: 64.0
click at [561, 409] on textarea "The speaker talked about artificial intelligence and explained some points. Fir…" at bounding box center [712, 452] width 967 height 163
type textarea "The speaker talked about artificial intelligence and explained some points. Fir…"
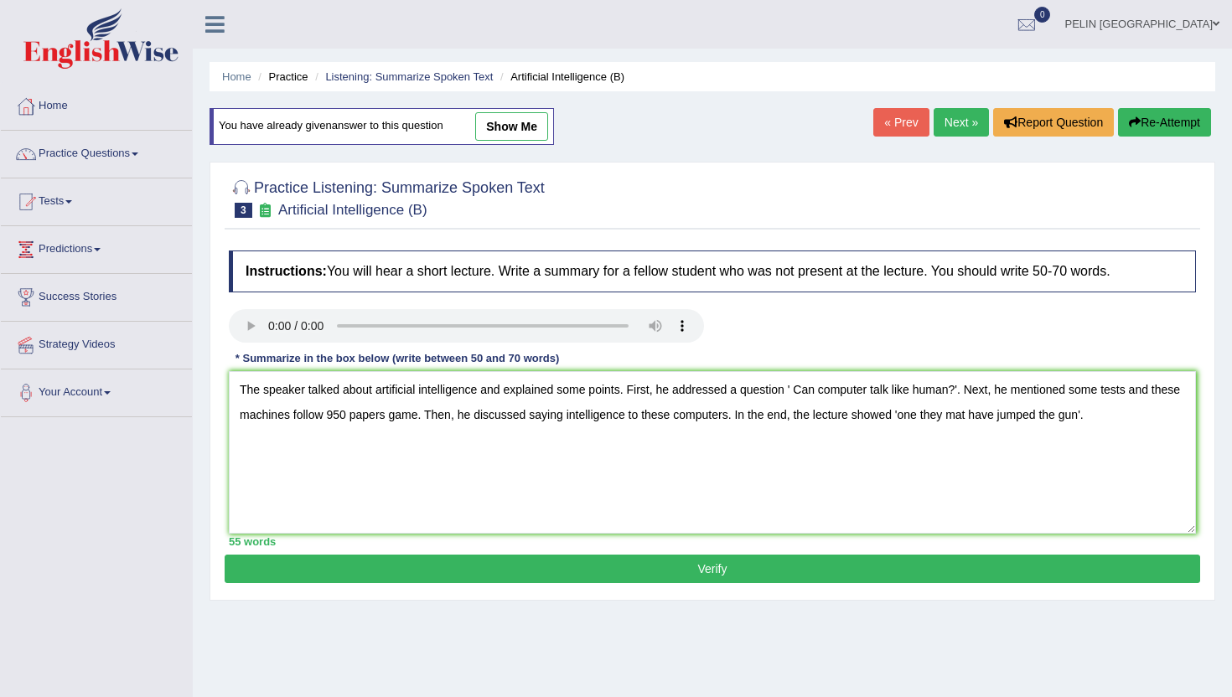
click at [725, 571] on button "Verify" at bounding box center [712, 569] width 975 height 28
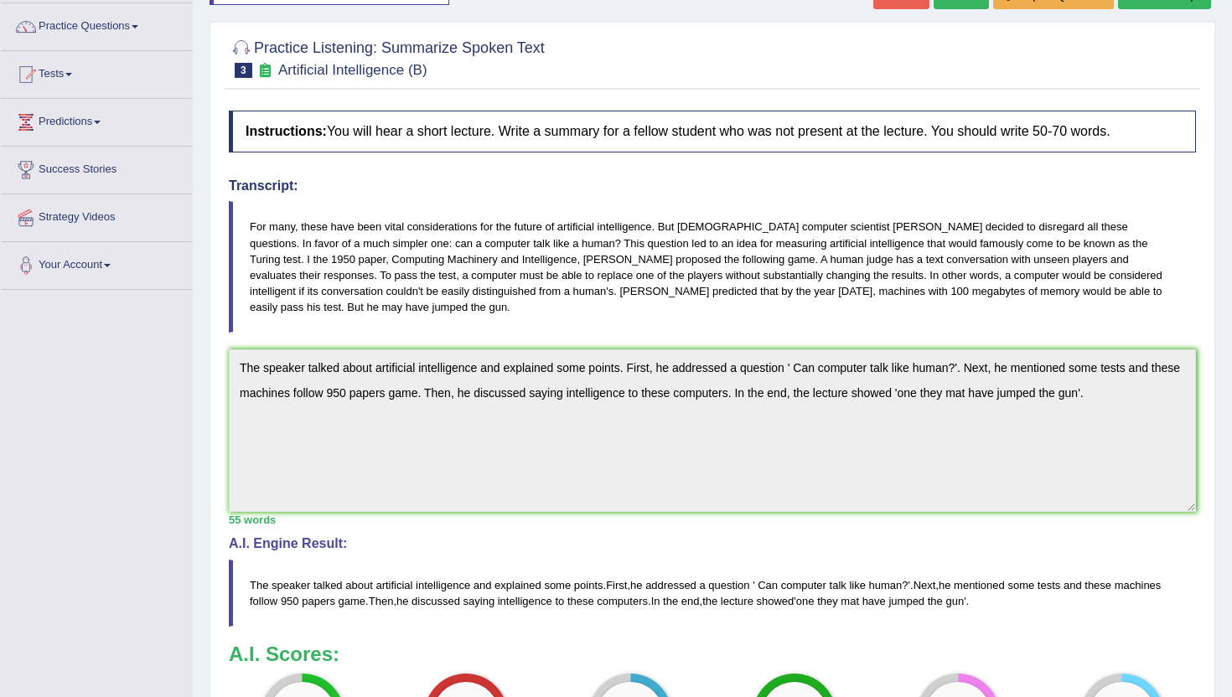
scroll to position [96, 0]
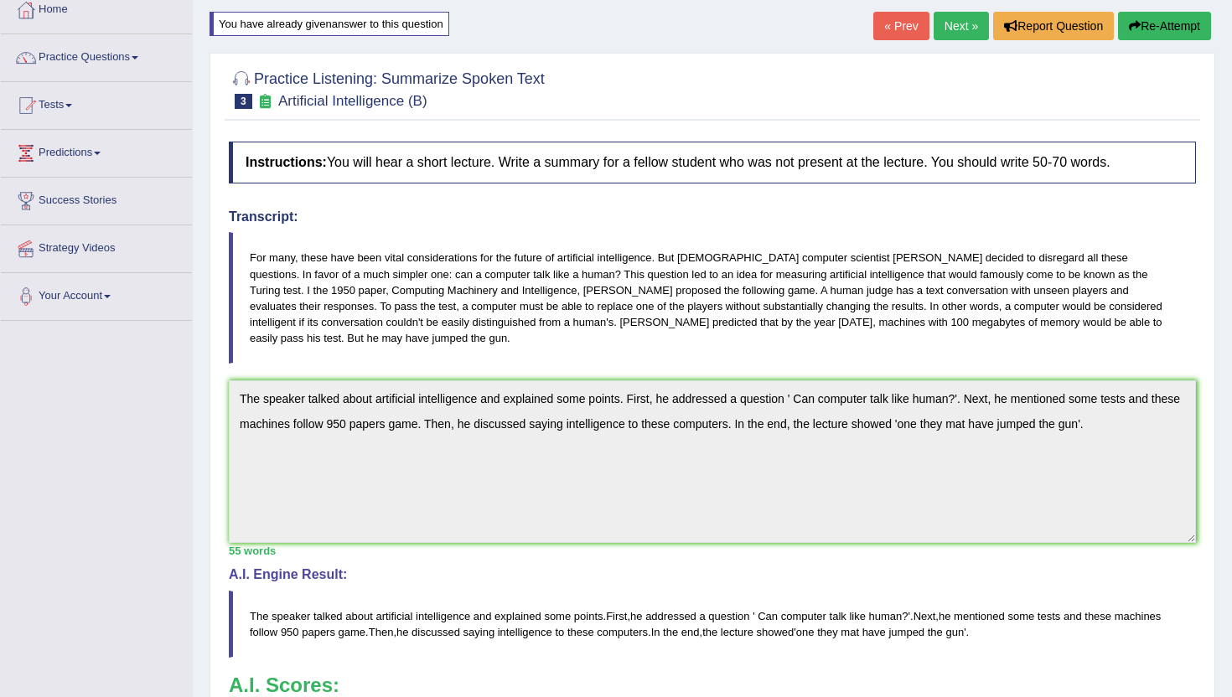
click at [313, 328] on div "Instructions: You will hear a short lecture. Write a summary for a fellow stude…" at bounding box center [712, 475] width 975 height 685
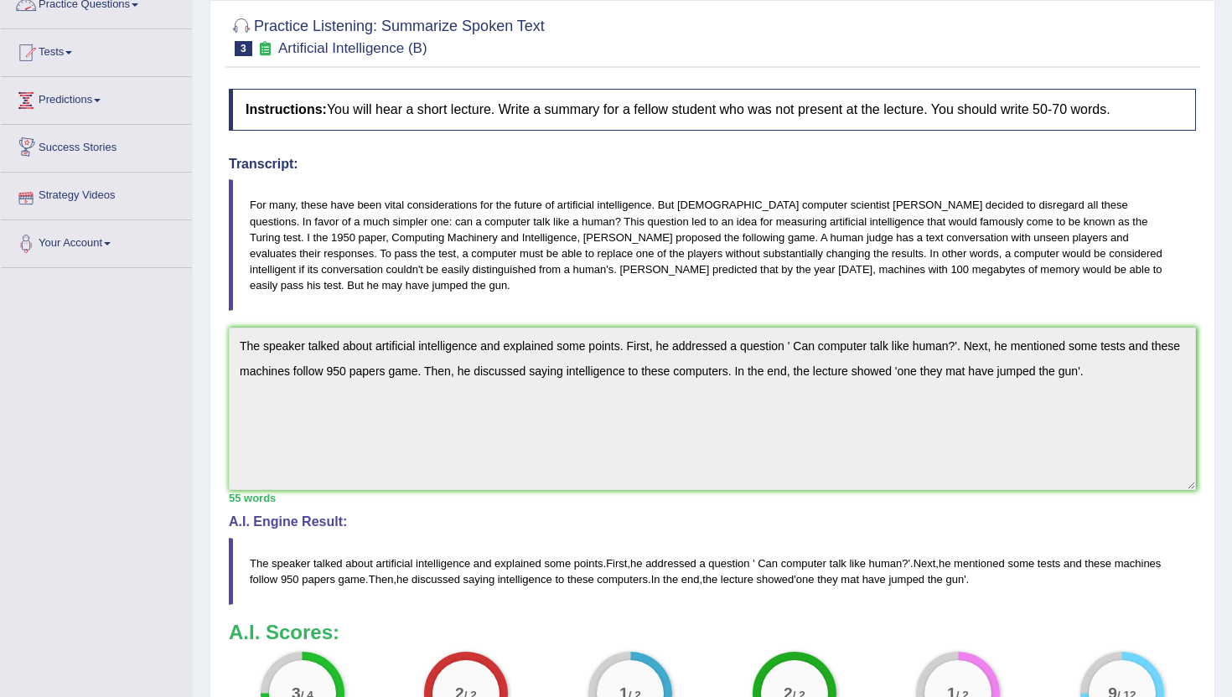
scroll to position [0, 0]
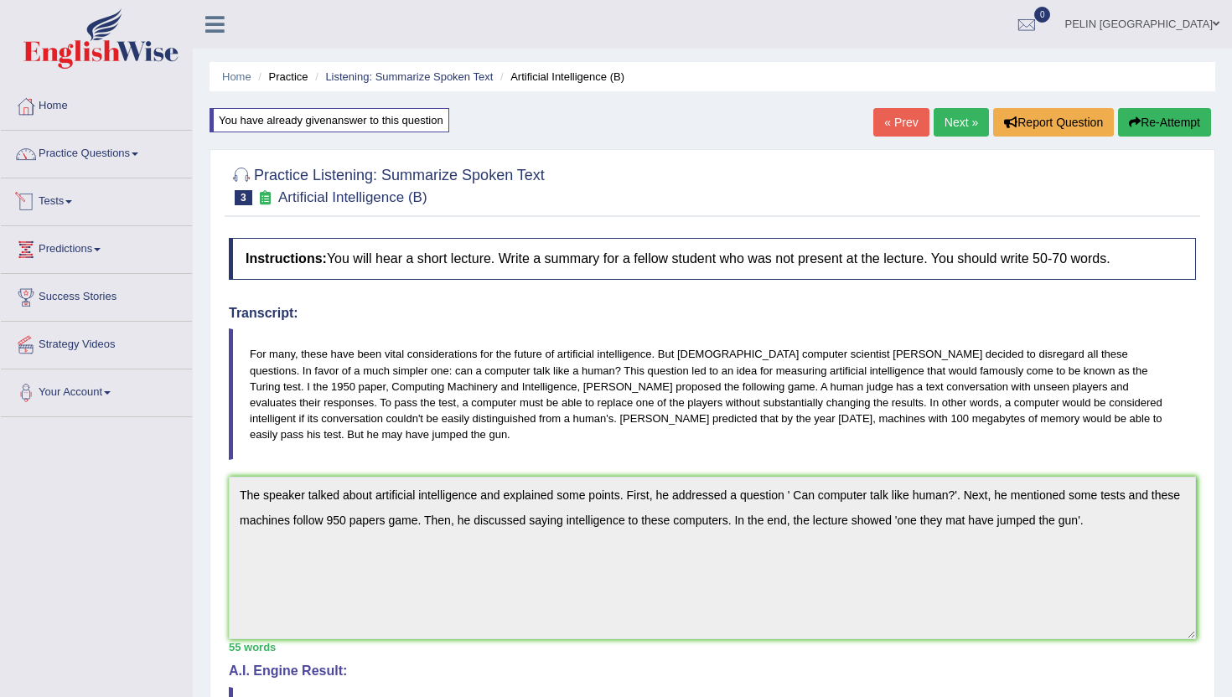
click at [116, 152] on link "Practice Questions" at bounding box center [96, 152] width 191 height 42
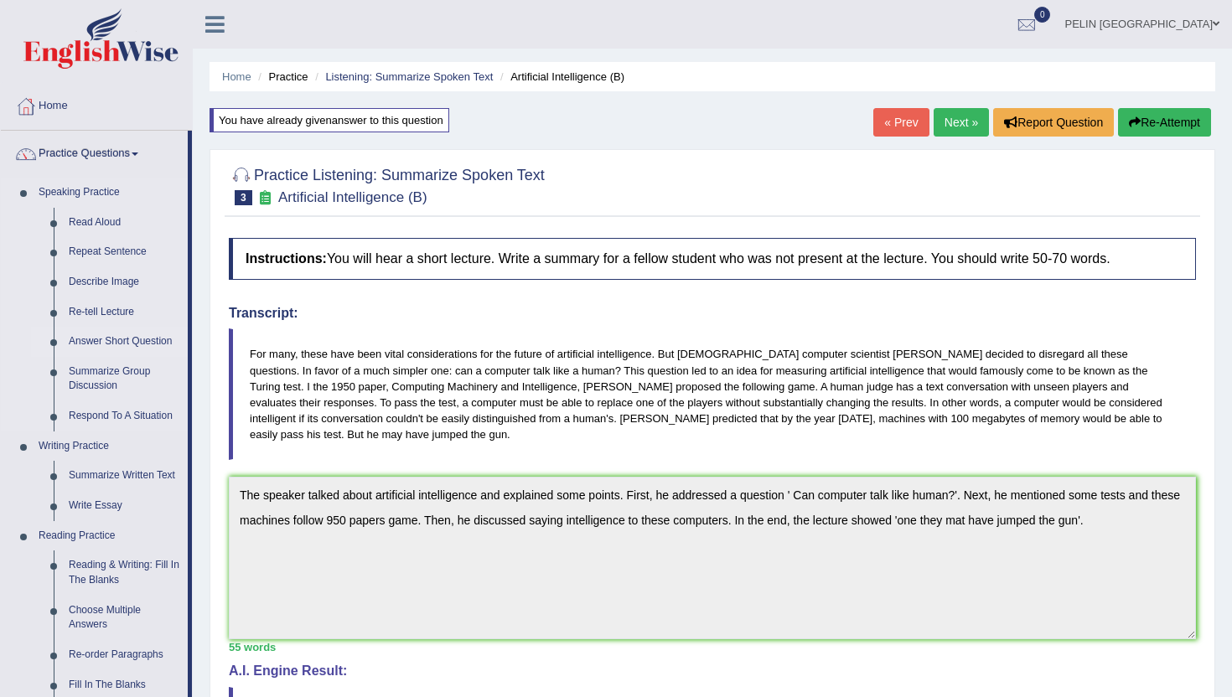
click at [132, 340] on link "Answer Short Question" at bounding box center [124, 342] width 127 height 30
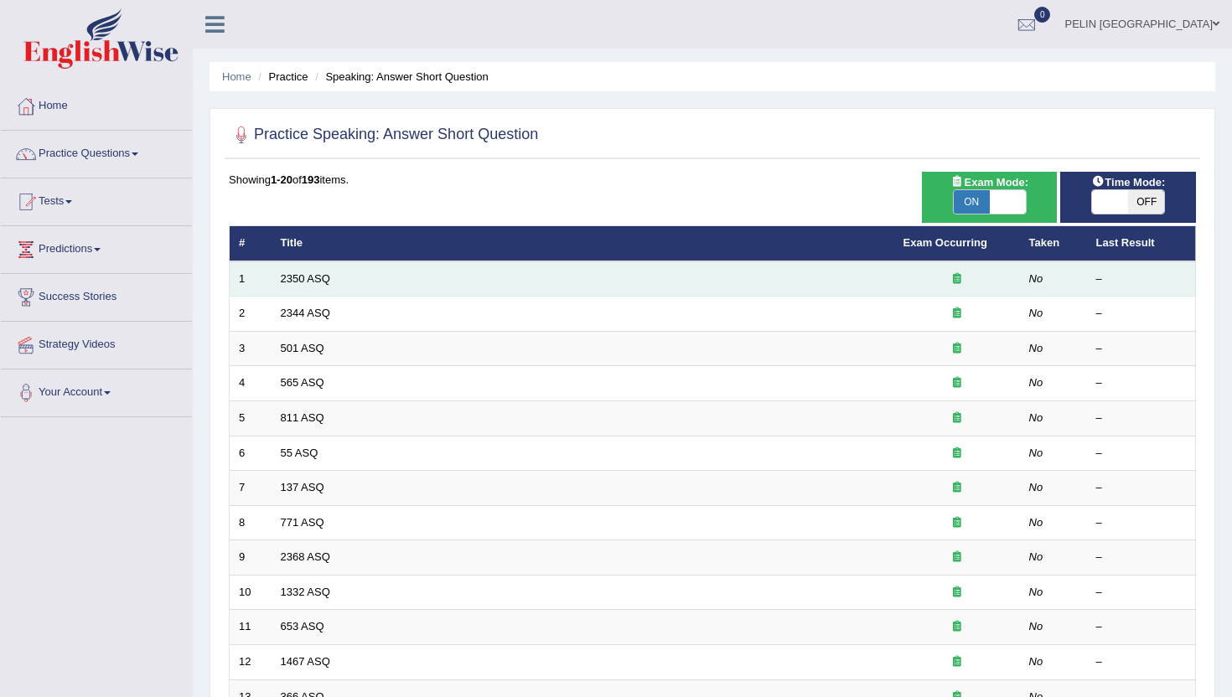
click at [301, 264] on td "2350 ASQ" at bounding box center [582, 278] width 623 height 35
click at [301, 276] on link "2350 ASQ" at bounding box center [305, 278] width 49 height 13
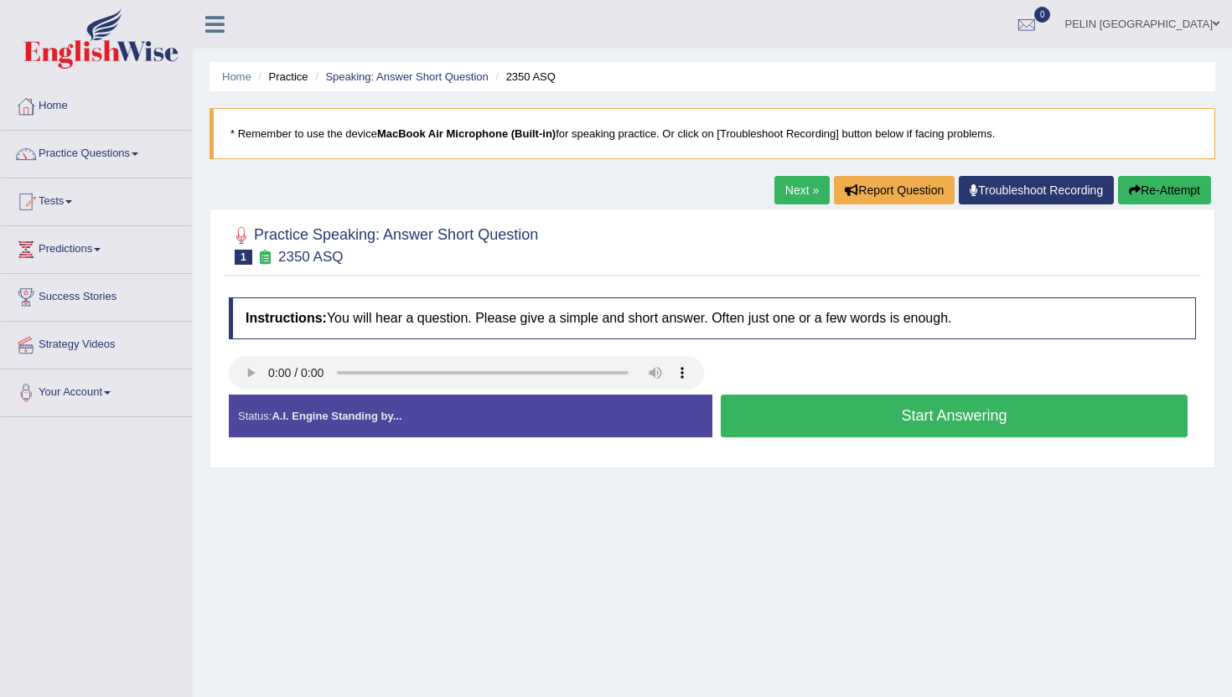
click at [980, 416] on button "Start Answering" at bounding box center [954, 416] width 467 height 43
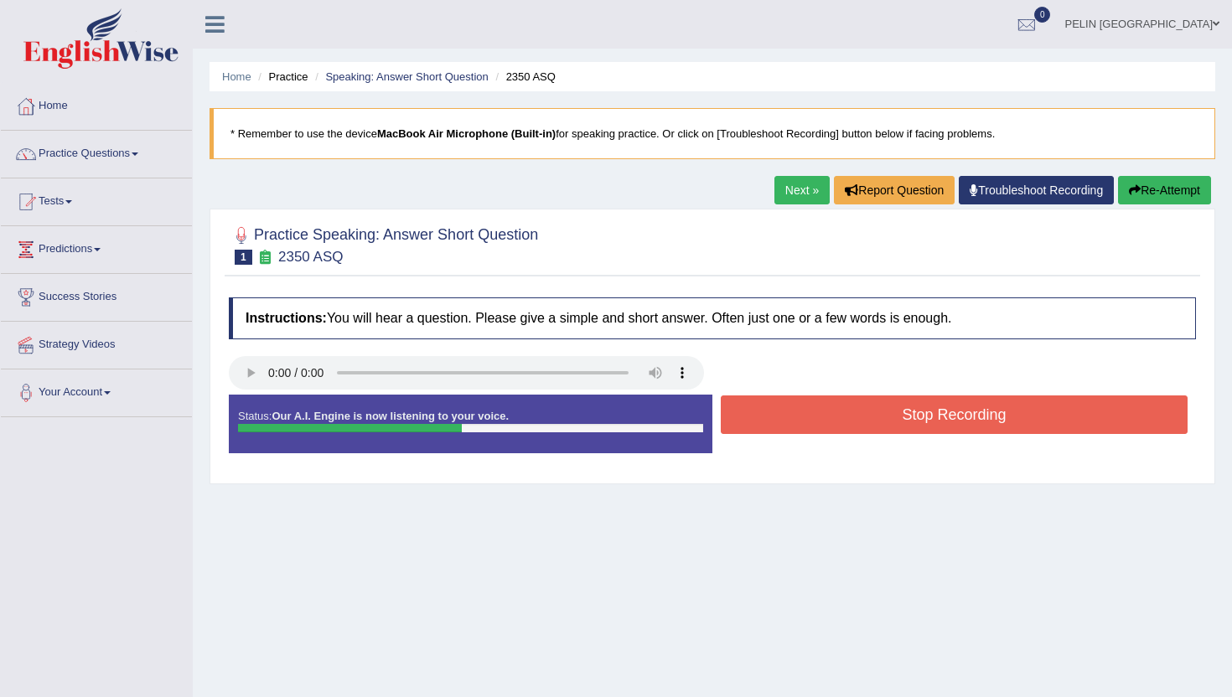
click at [980, 416] on button "Stop Recording" at bounding box center [954, 415] width 467 height 39
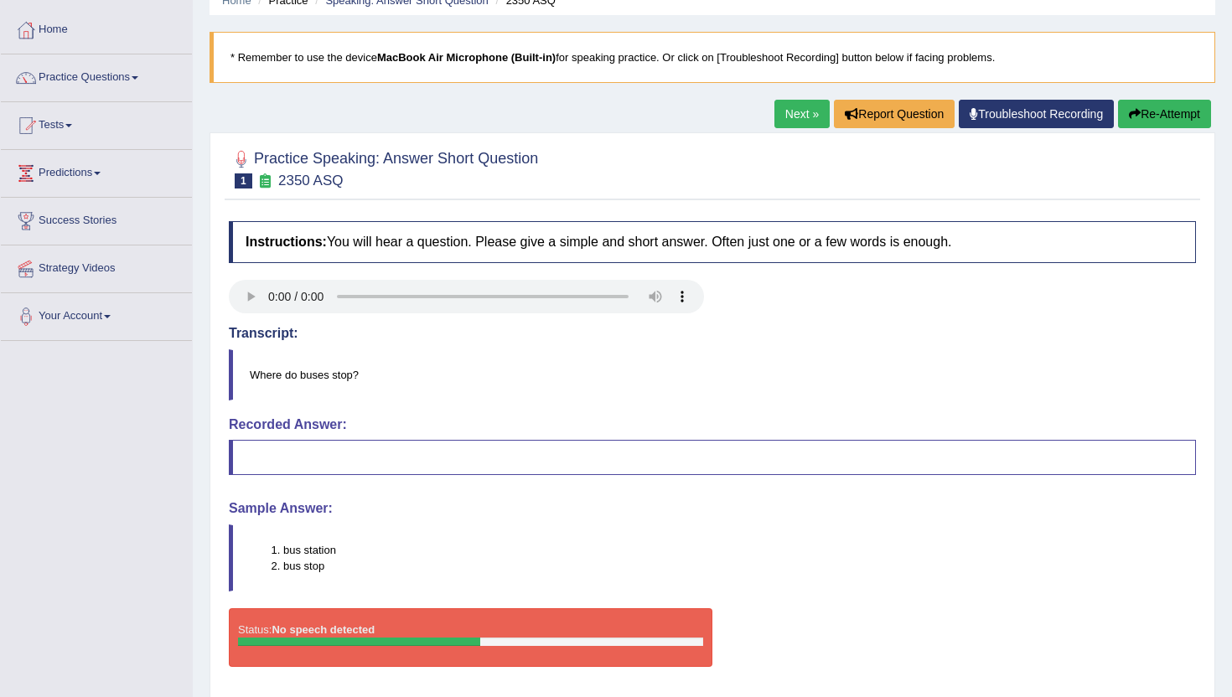
scroll to position [46, 0]
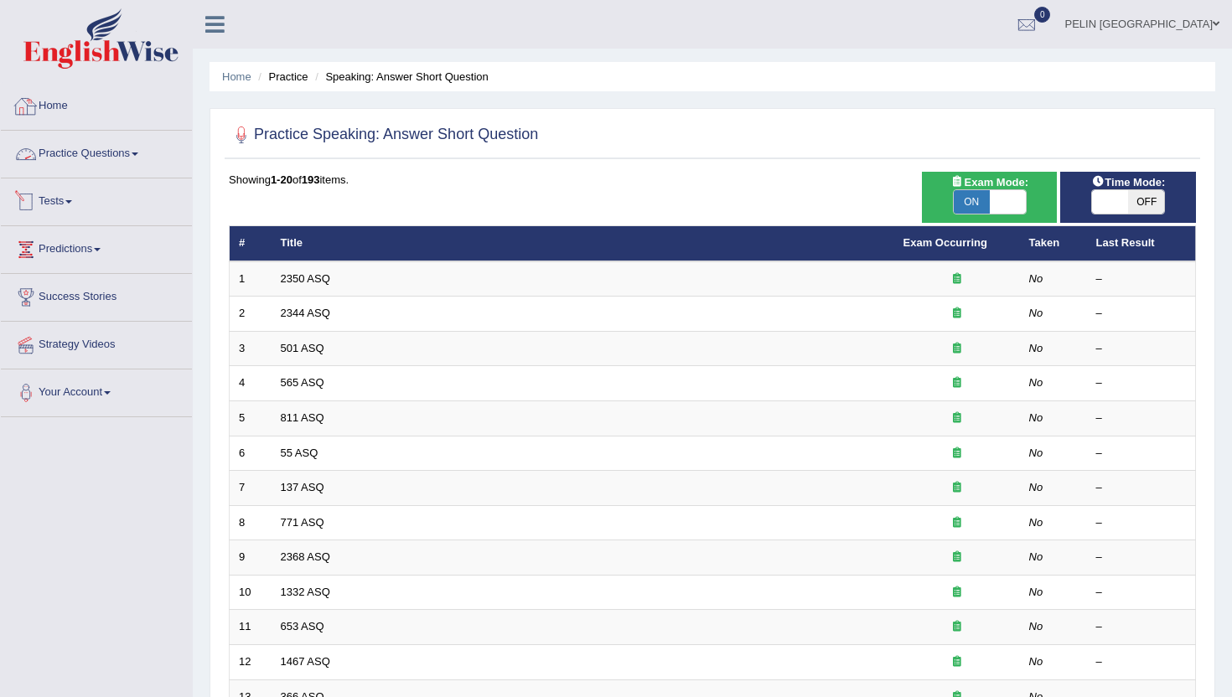
click at [123, 155] on link "Practice Questions" at bounding box center [96, 152] width 191 height 42
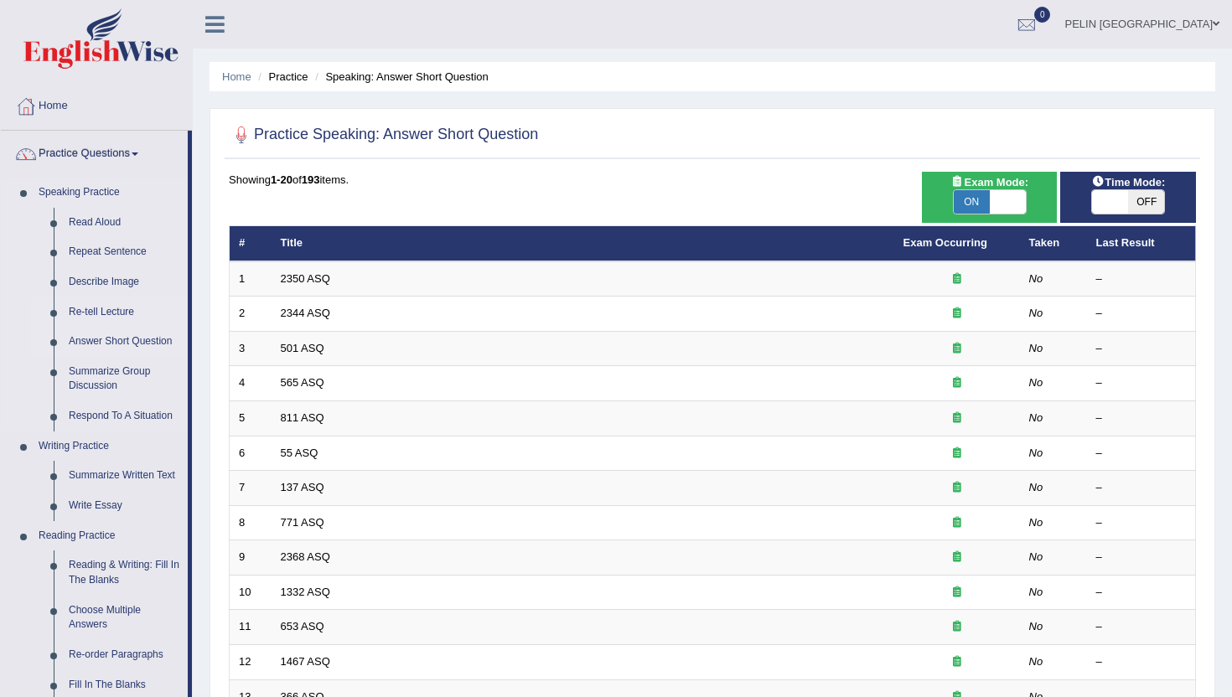
click at [117, 313] on link "Re-tell Lecture" at bounding box center [124, 312] width 127 height 30
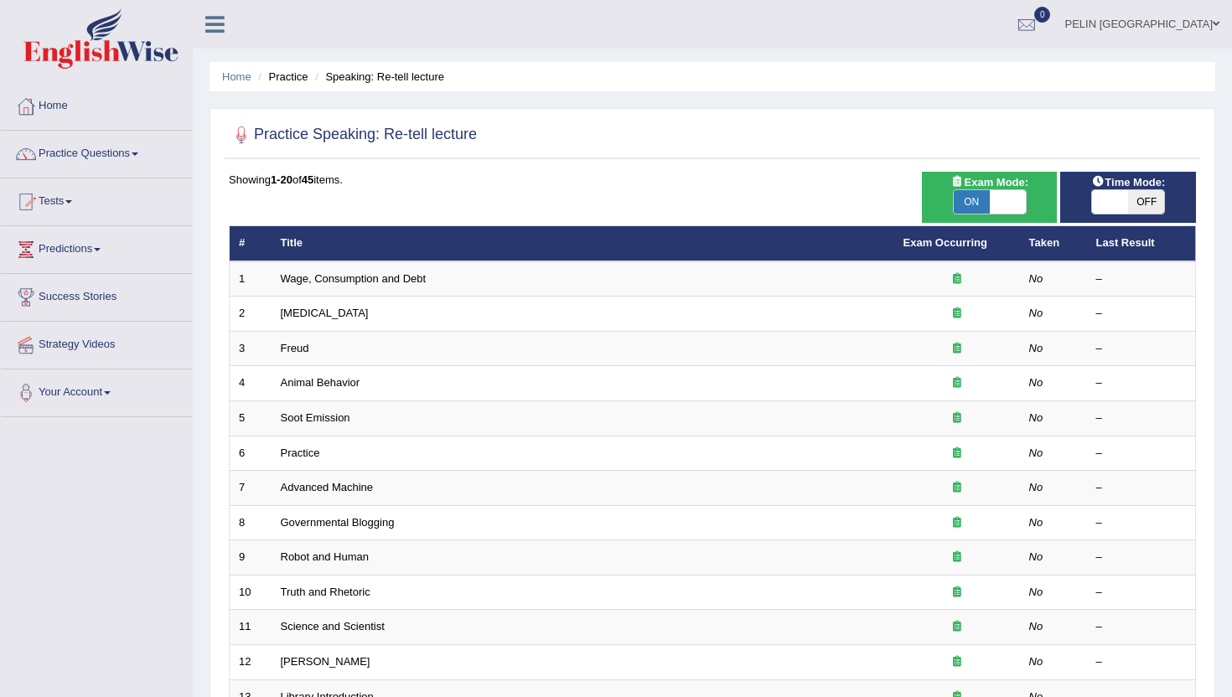
click at [142, 150] on link "Practice Questions" at bounding box center [96, 152] width 191 height 42
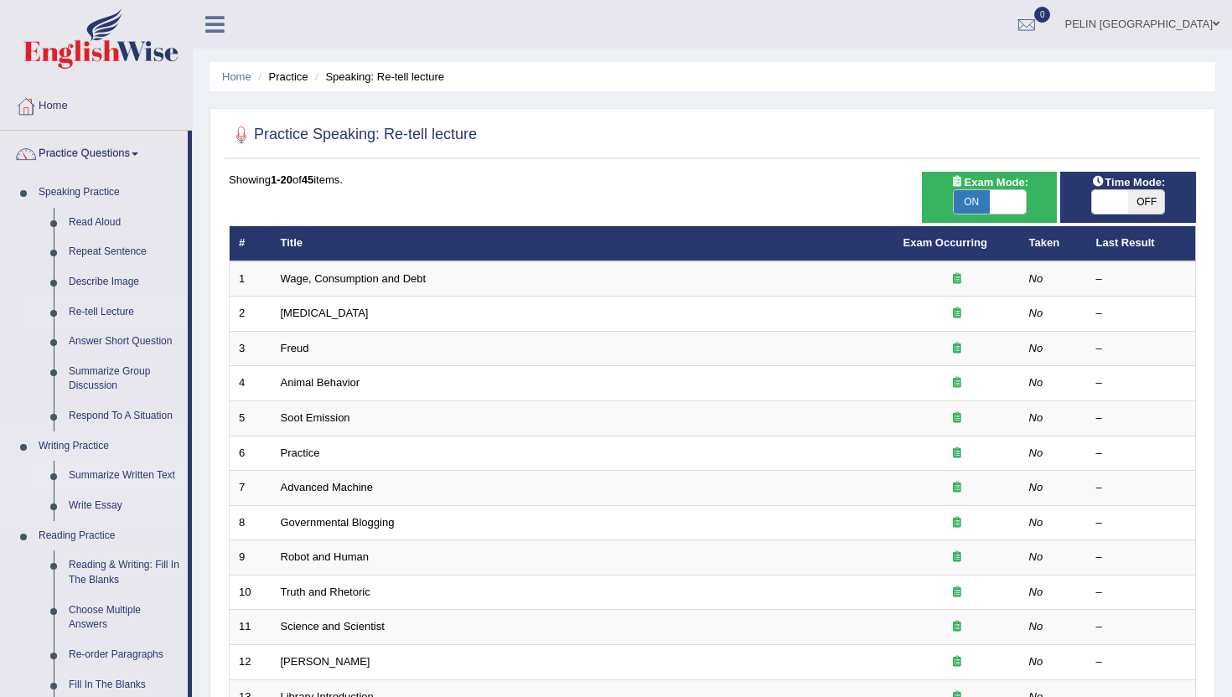
scroll to position [631, 0]
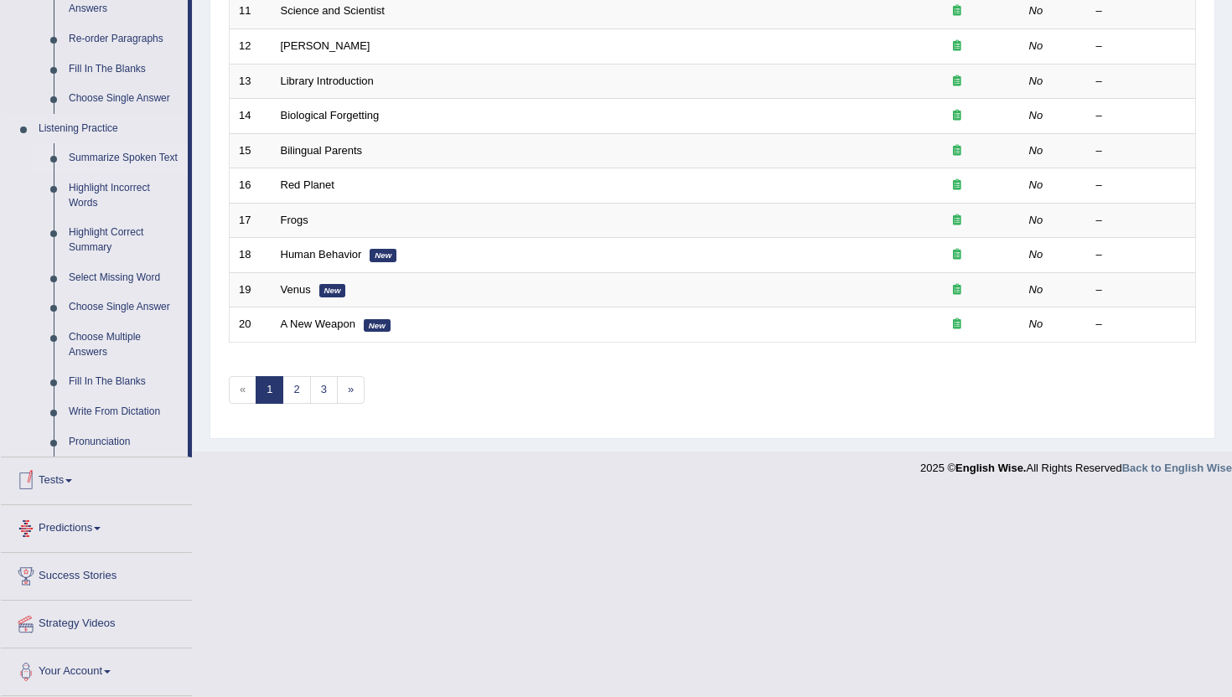
click at [101, 144] on link "Summarize Spoken Text" at bounding box center [124, 158] width 127 height 30
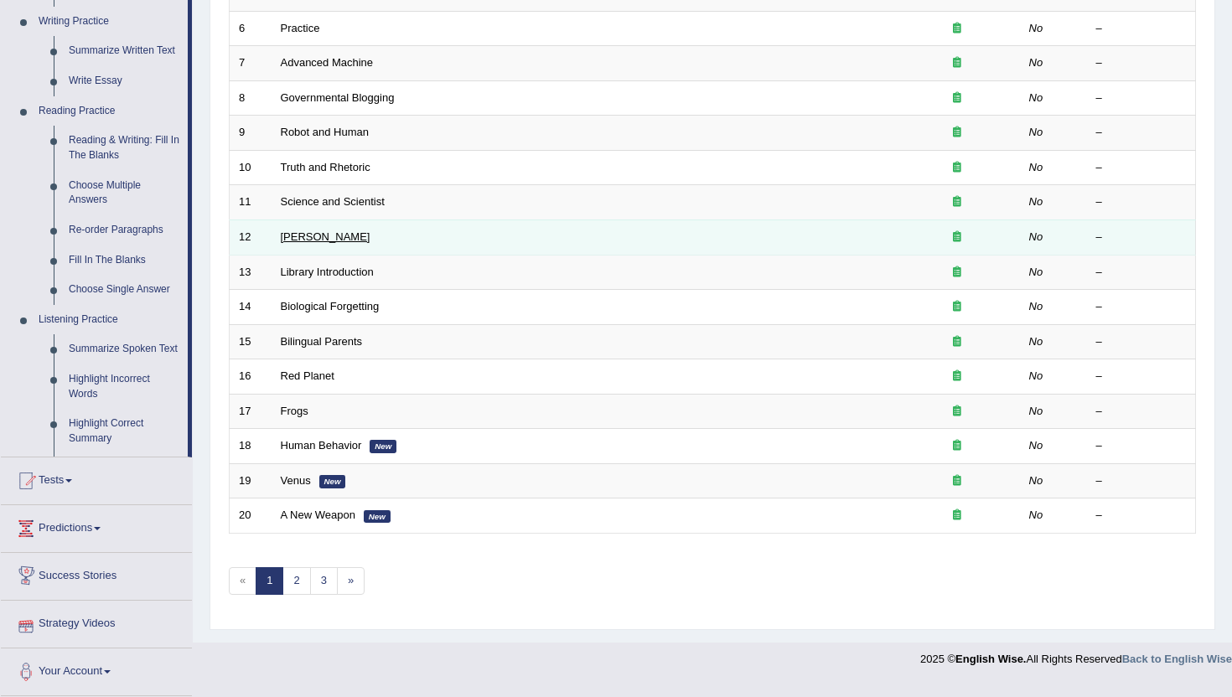
scroll to position [374, 0]
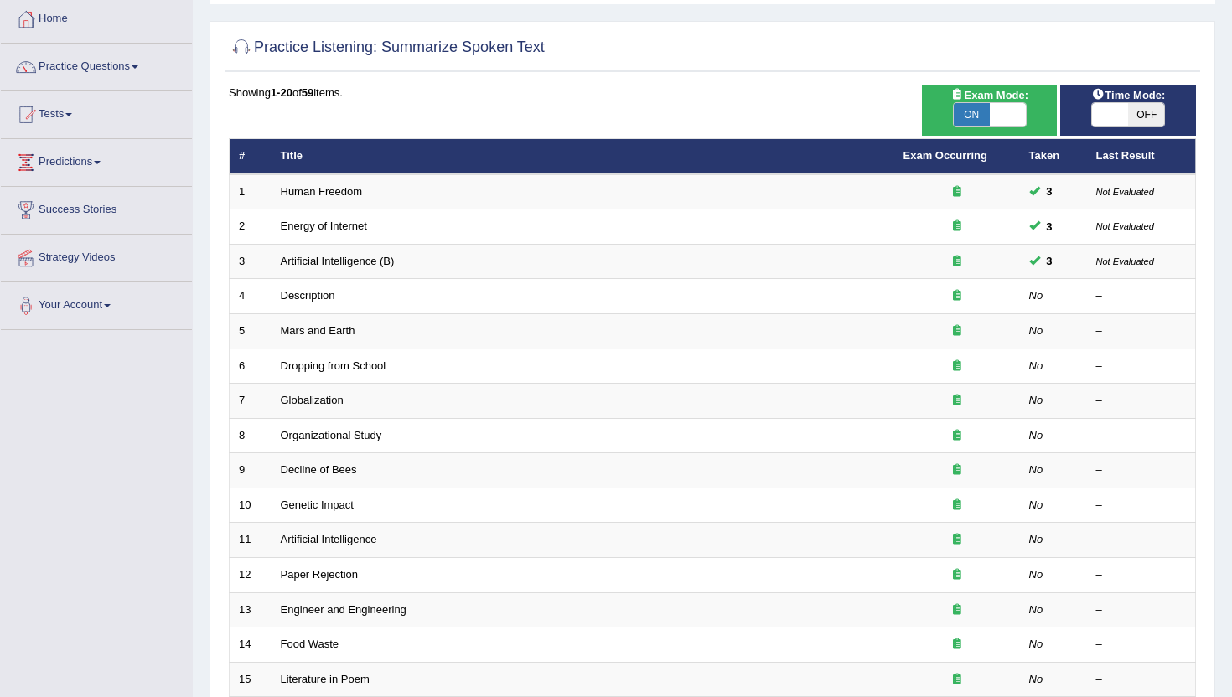
scroll to position [100, 0]
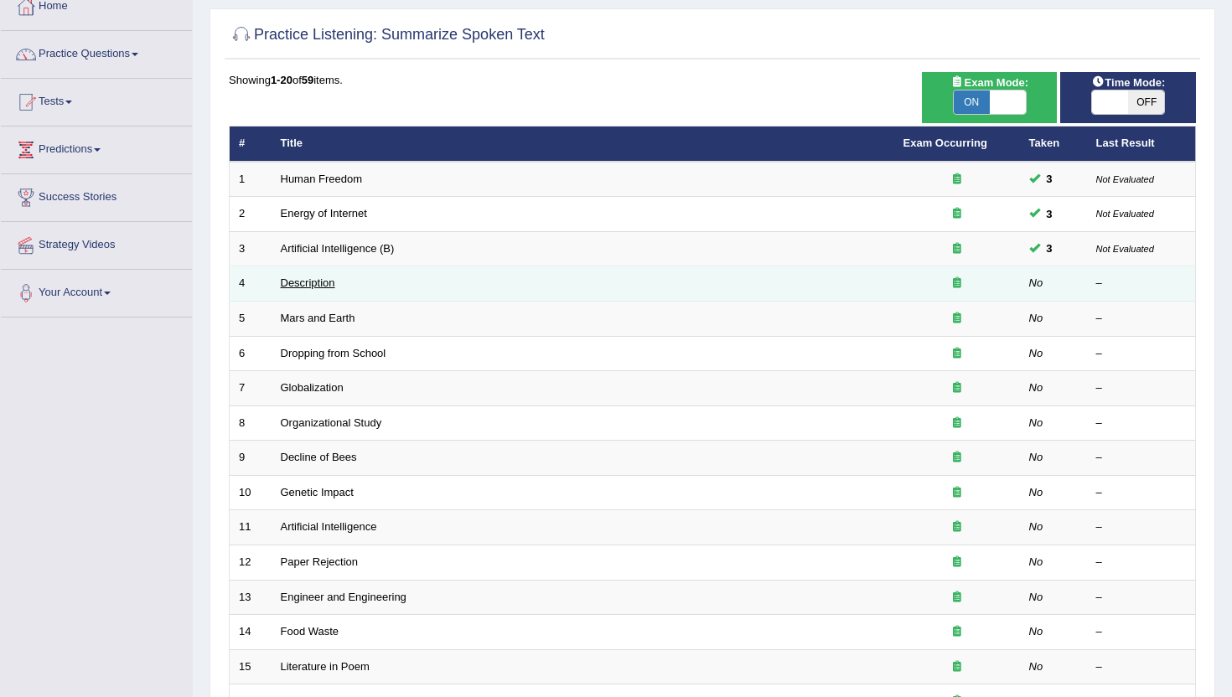
click at [322, 282] on link "Description" at bounding box center [308, 283] width 54 height 13
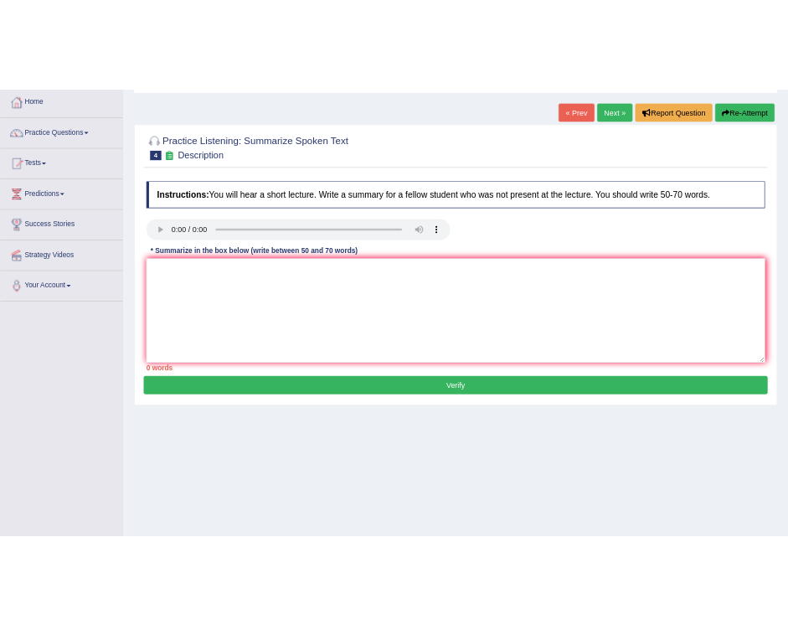
scroll to position [88, 0]
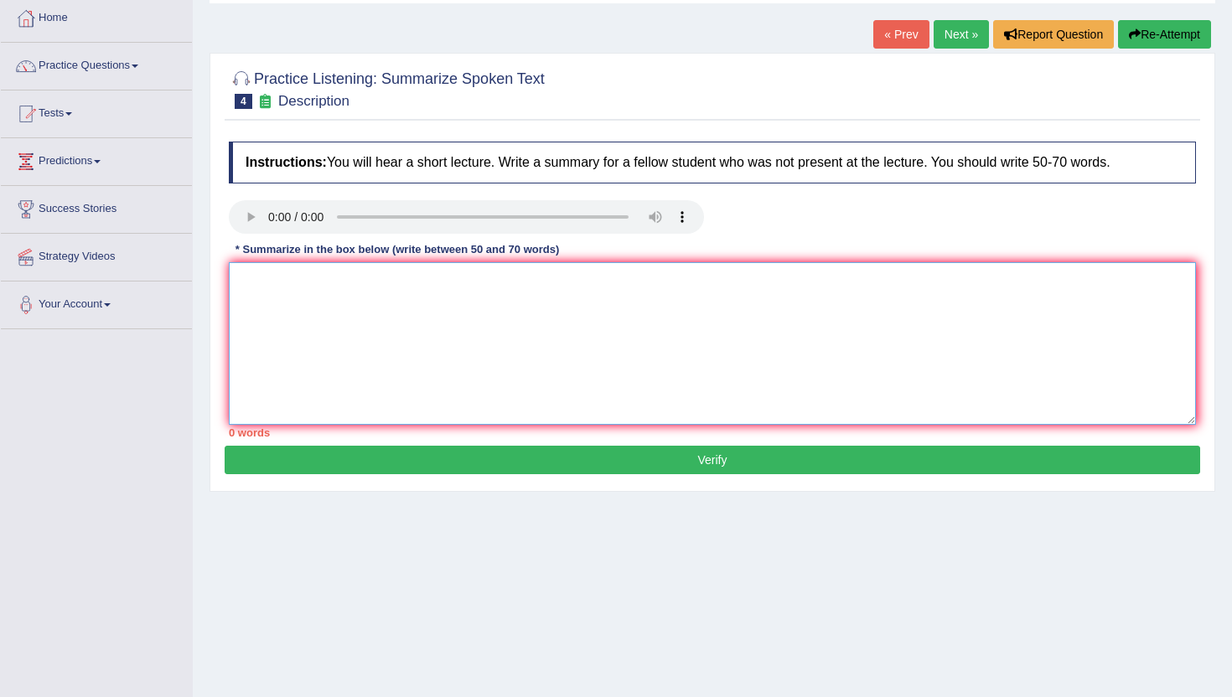
click at [471, 313] on textarea at bounding box center [712, 343] width 967 height 163
